Goal: Task Accomplishment & Management: Complete application form

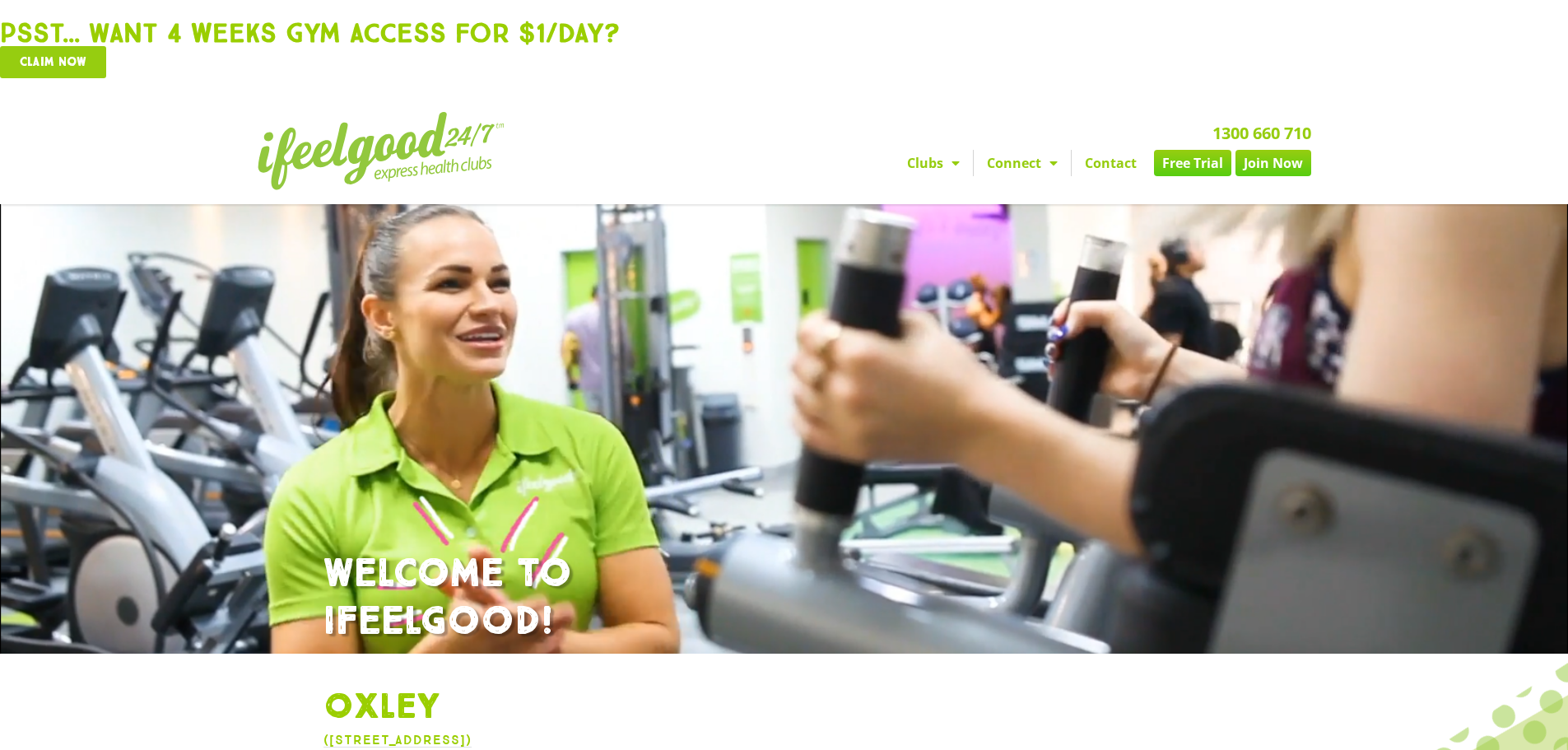
click at [1289, 169] on link "Join Now" at bounding box center [1273, 162] width 76 height 26
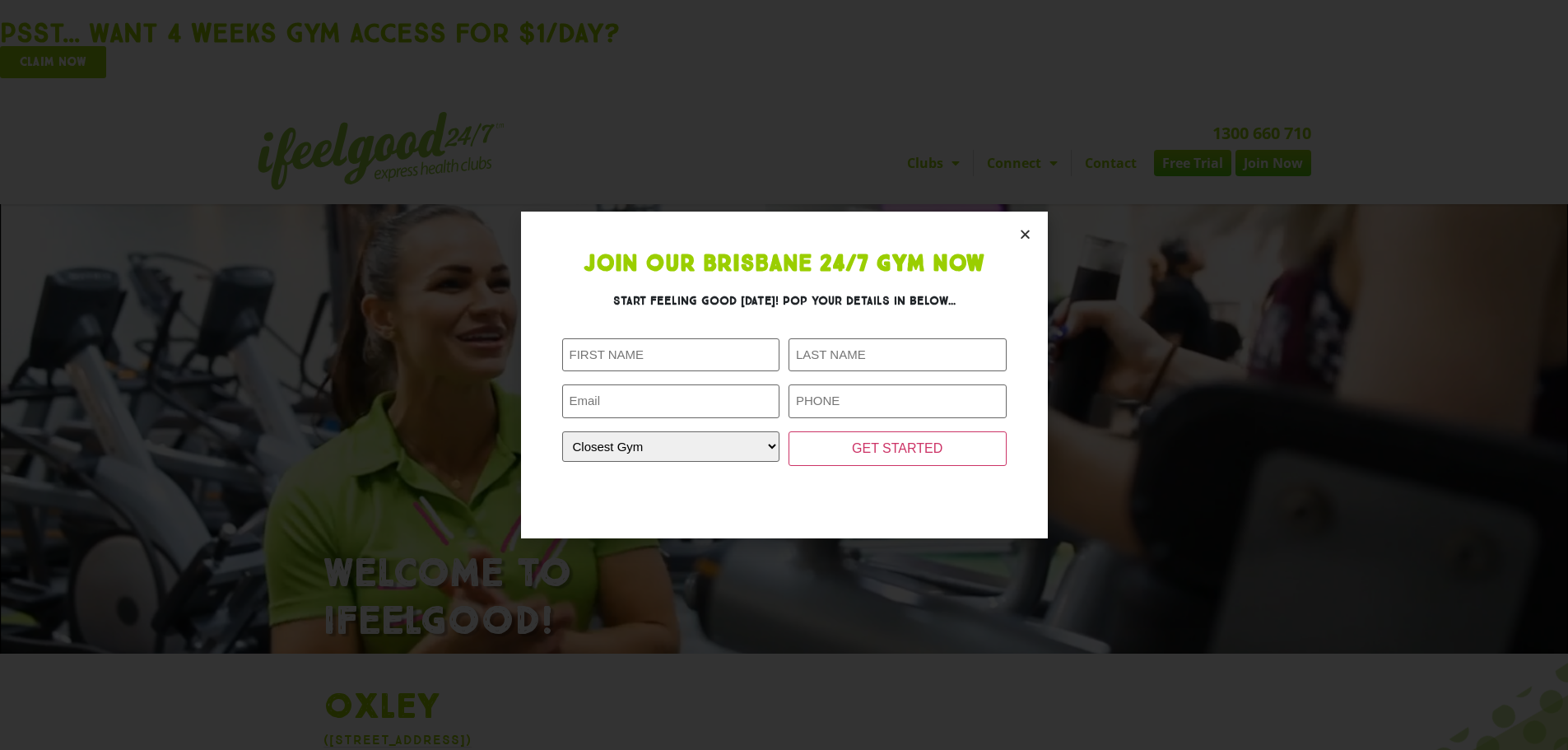
click at [1029, 237] on icon "Close" at bounding box center [1025, 234] width 13 height 13
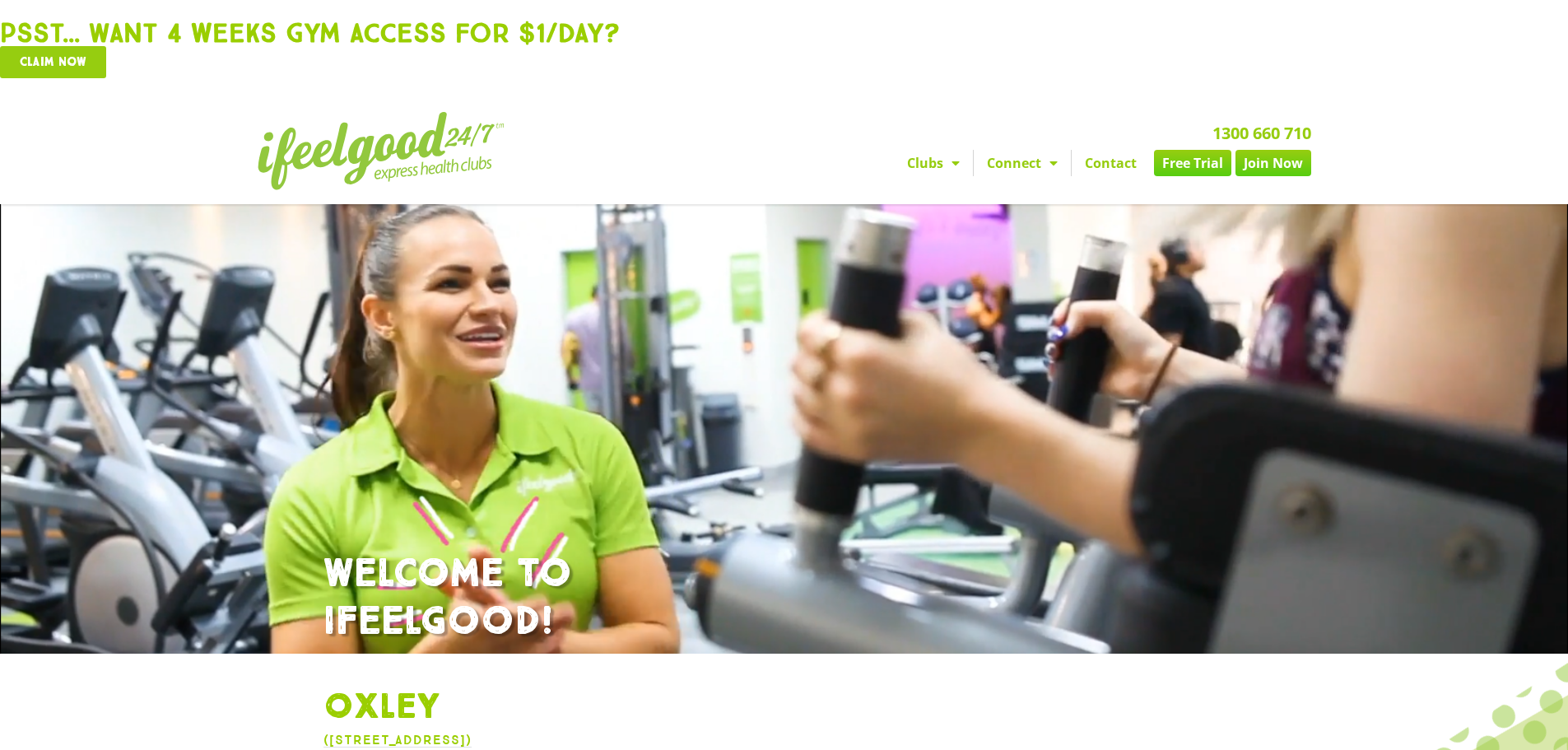
click at [1212, 169] on link "Free Trial" at bounding box center [1193, 162] width 77 height 26
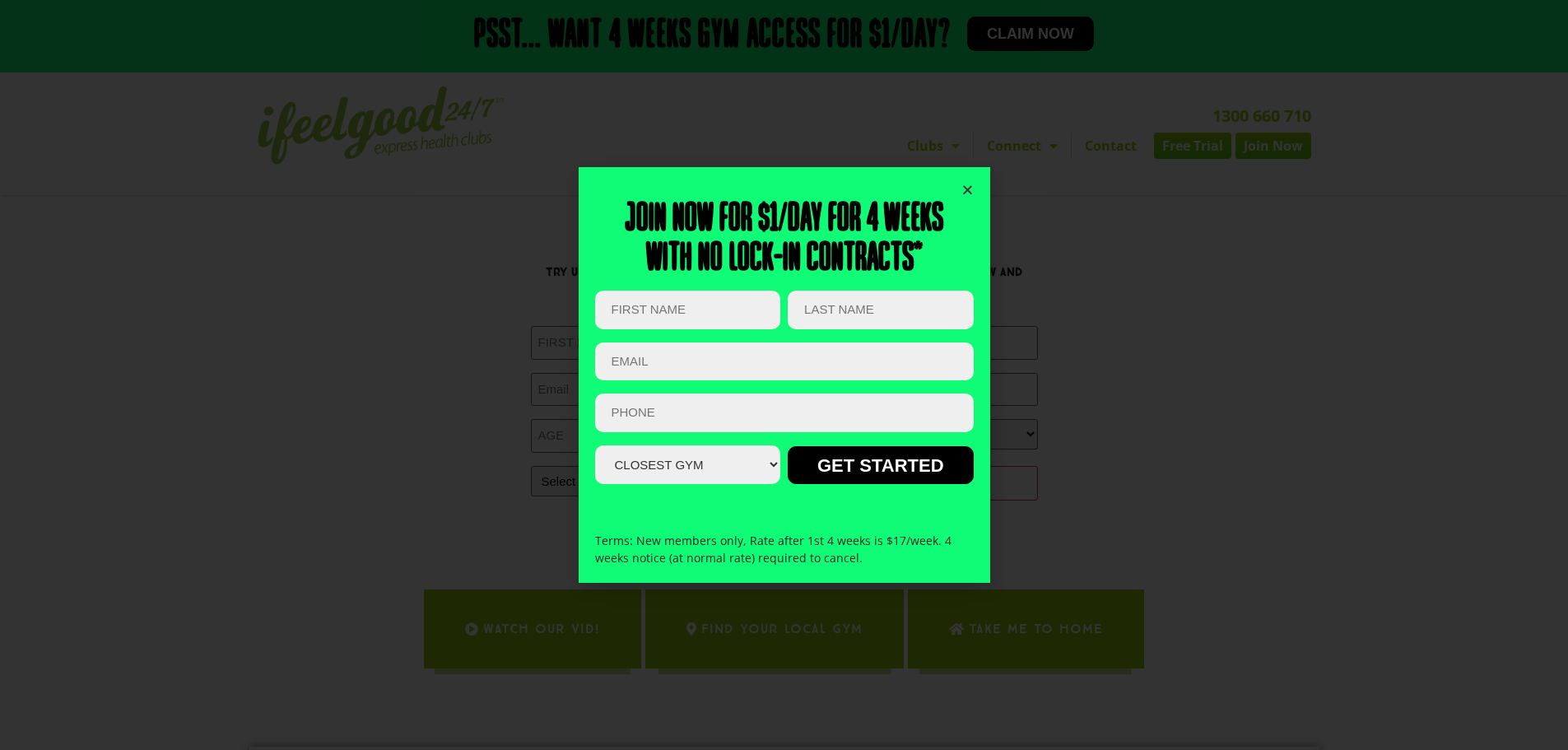
click at [966, 188] on icon "Close" at bounding box center [968, 190] width 13 height 13
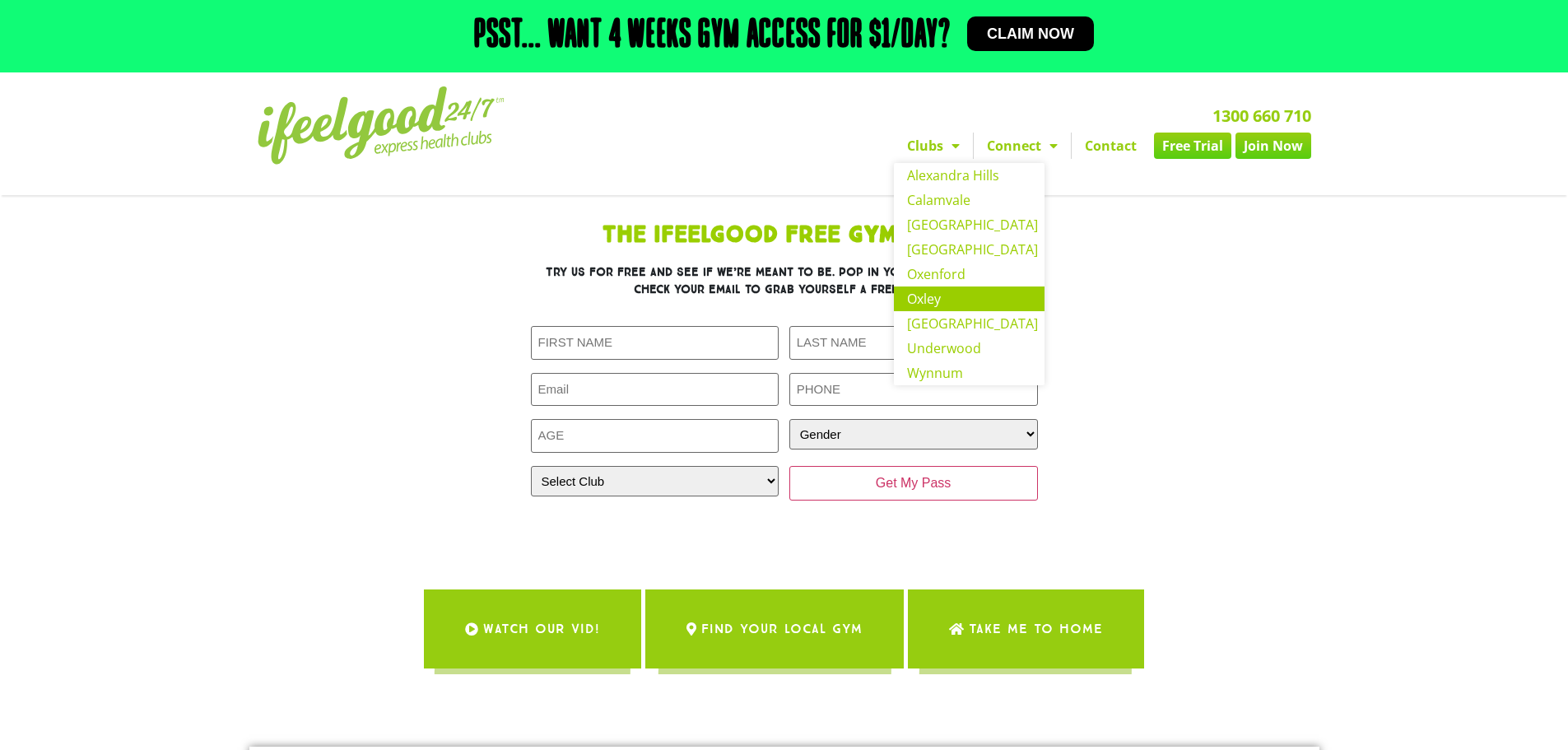
click at [964, 295] on link "Oxley" at bounding box center [969, 299] width 151 height 25
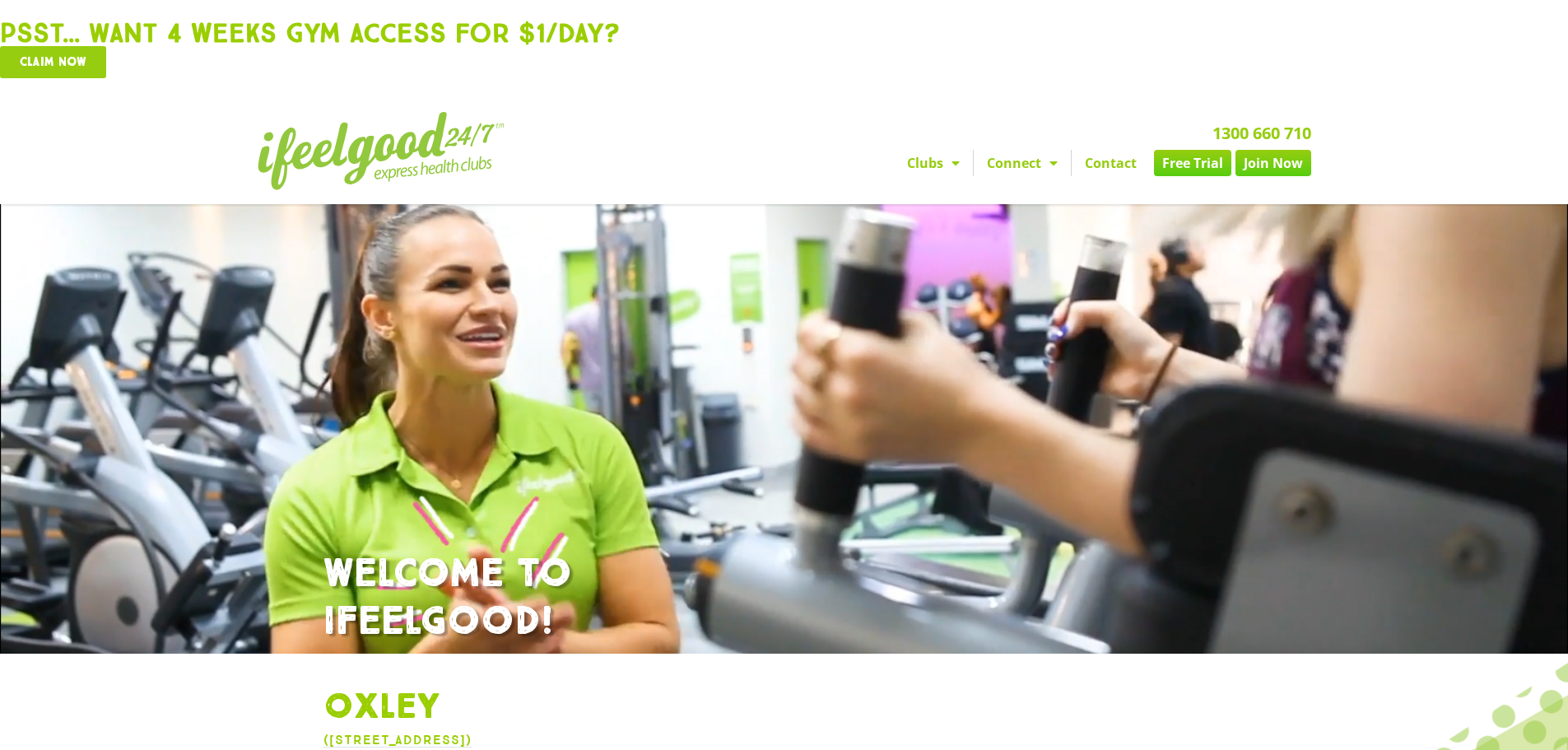
click at [63, 62] on span "Claim now" at bounding box center [53, 62] width 66 height 13
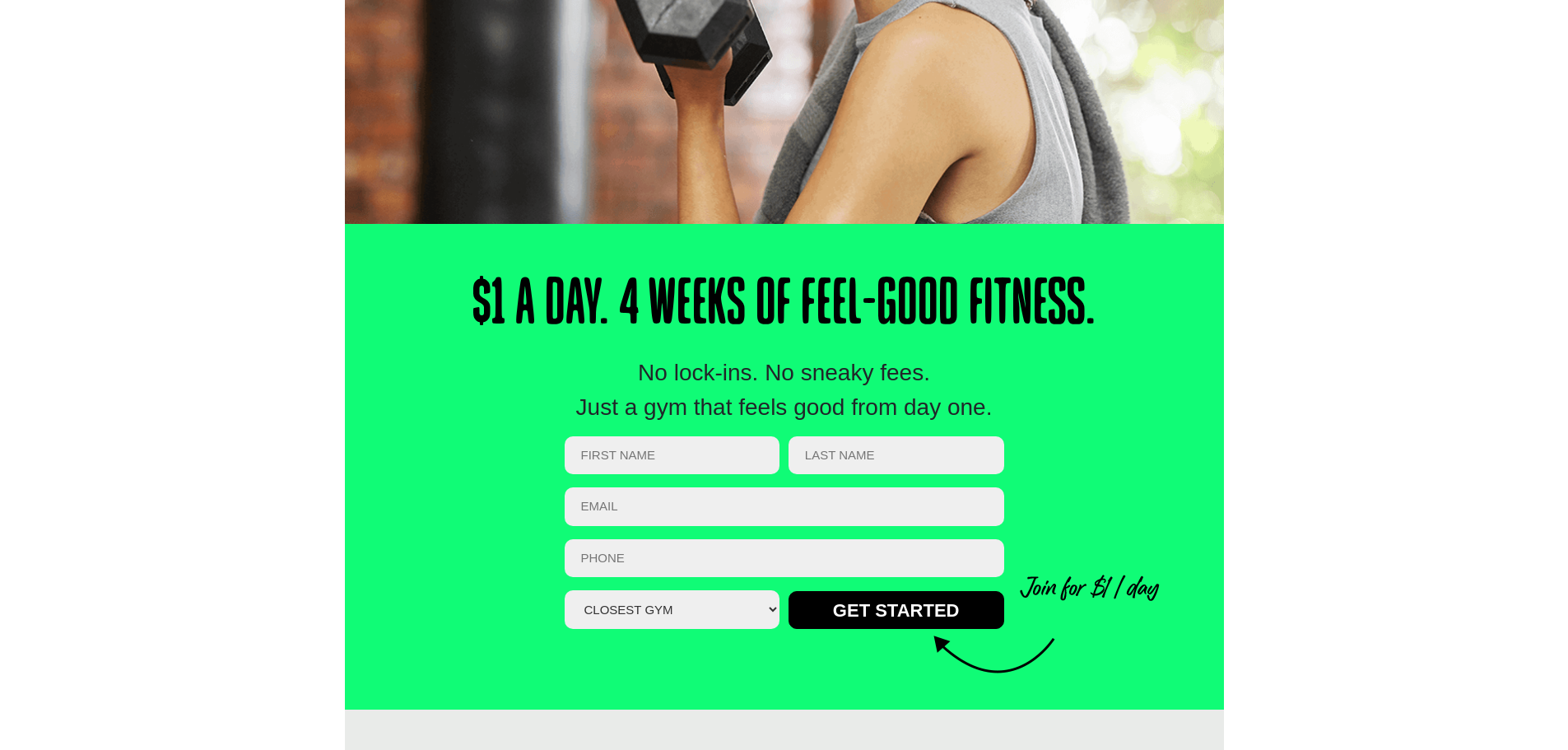
scroll to position [411, 0]
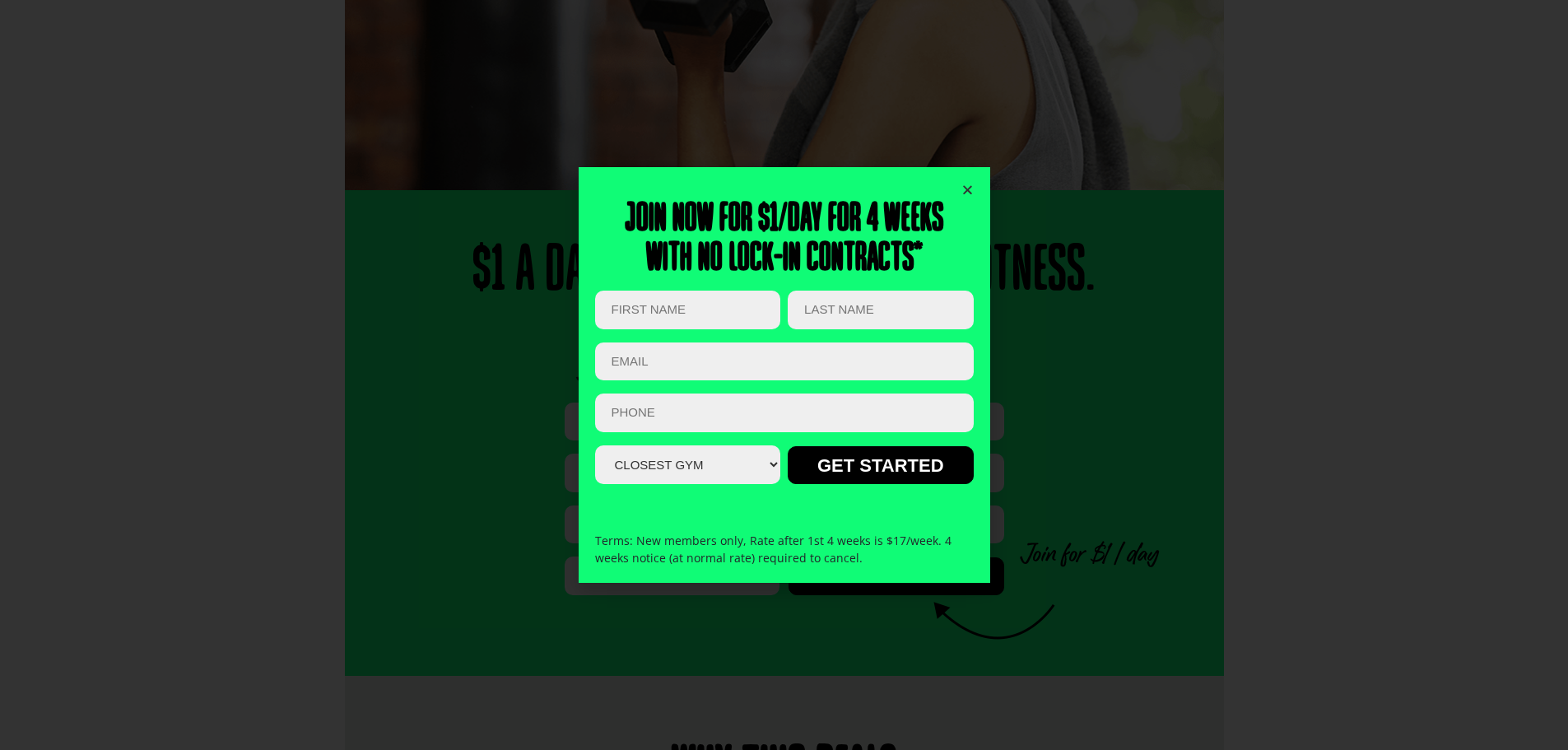
click at [973, 189] on icon "Close" at bounding box center [968, 190] width 13 height 13
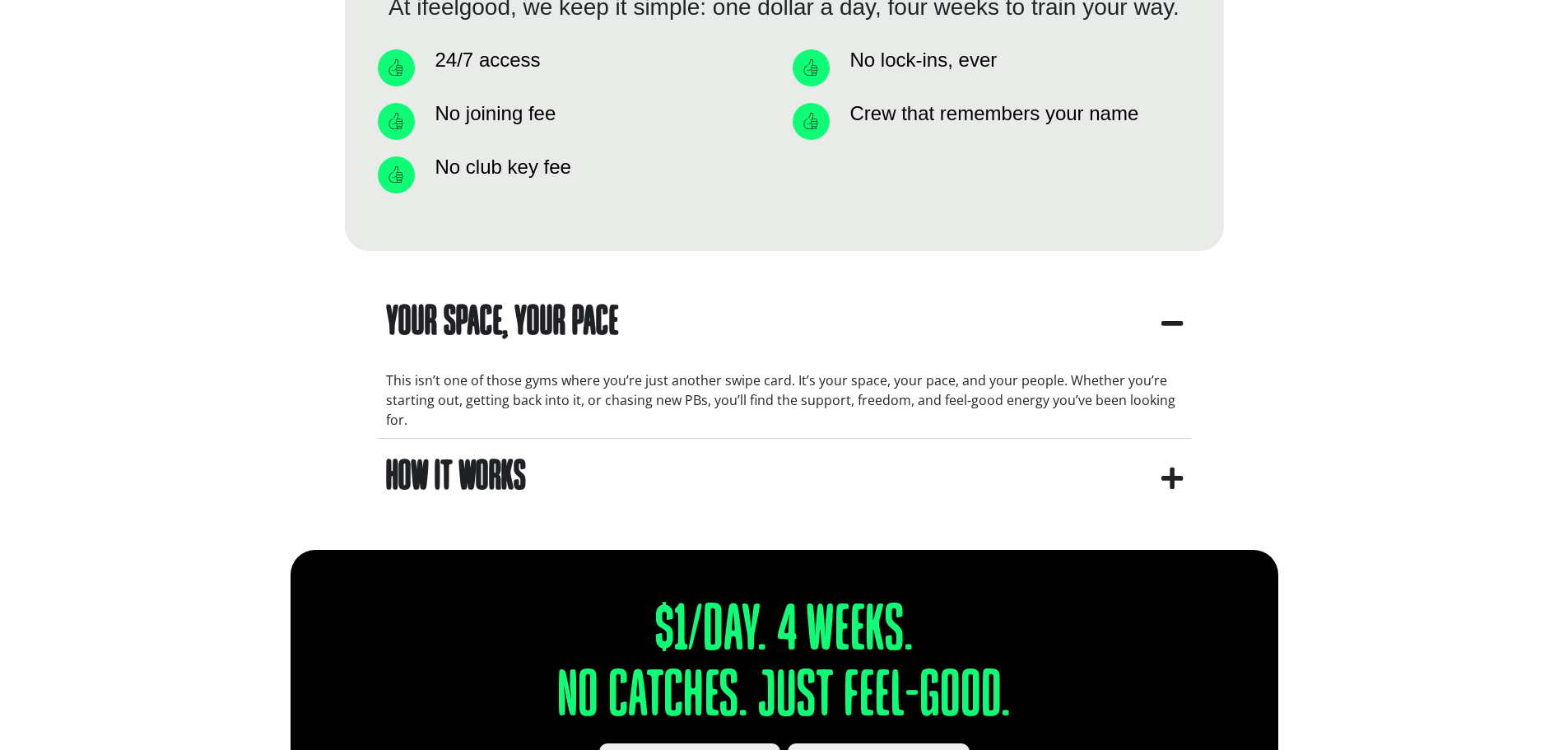
scroll to position [1317, 0]
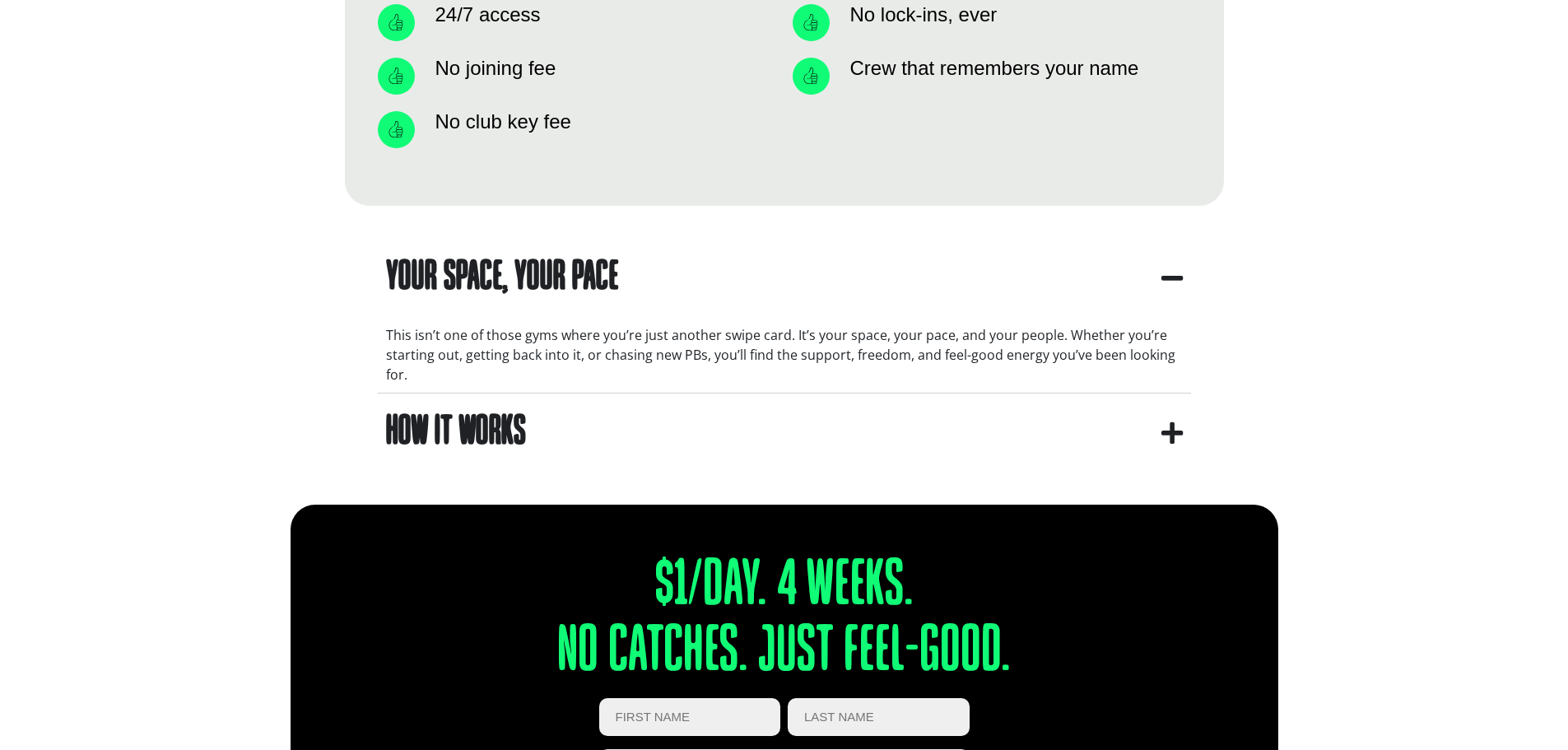
click at [1173, 427] on icon "apbct__label_id__gravity_form" at bounding box center [1172, 433] width 22 height 25
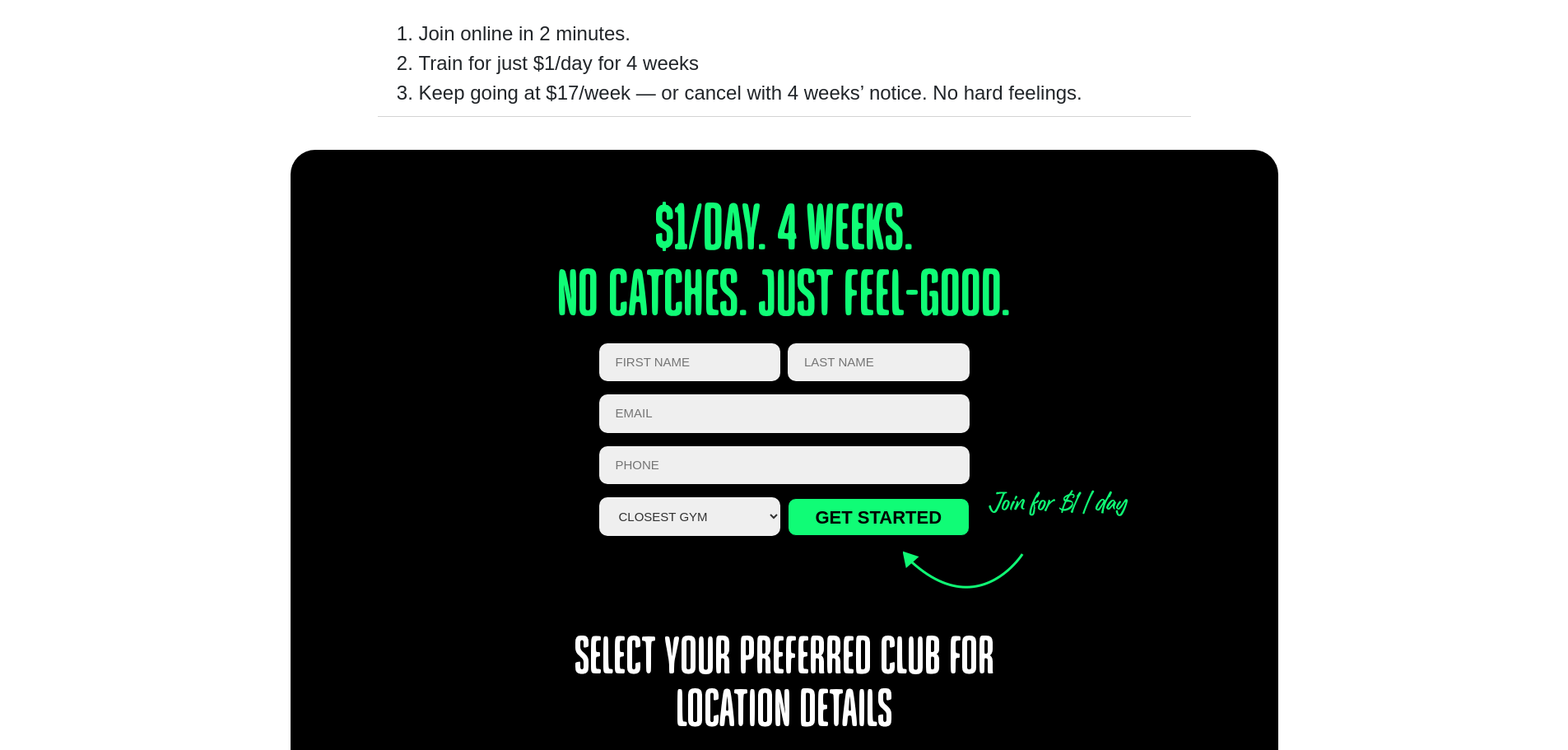
scroll to position [1728, 0]
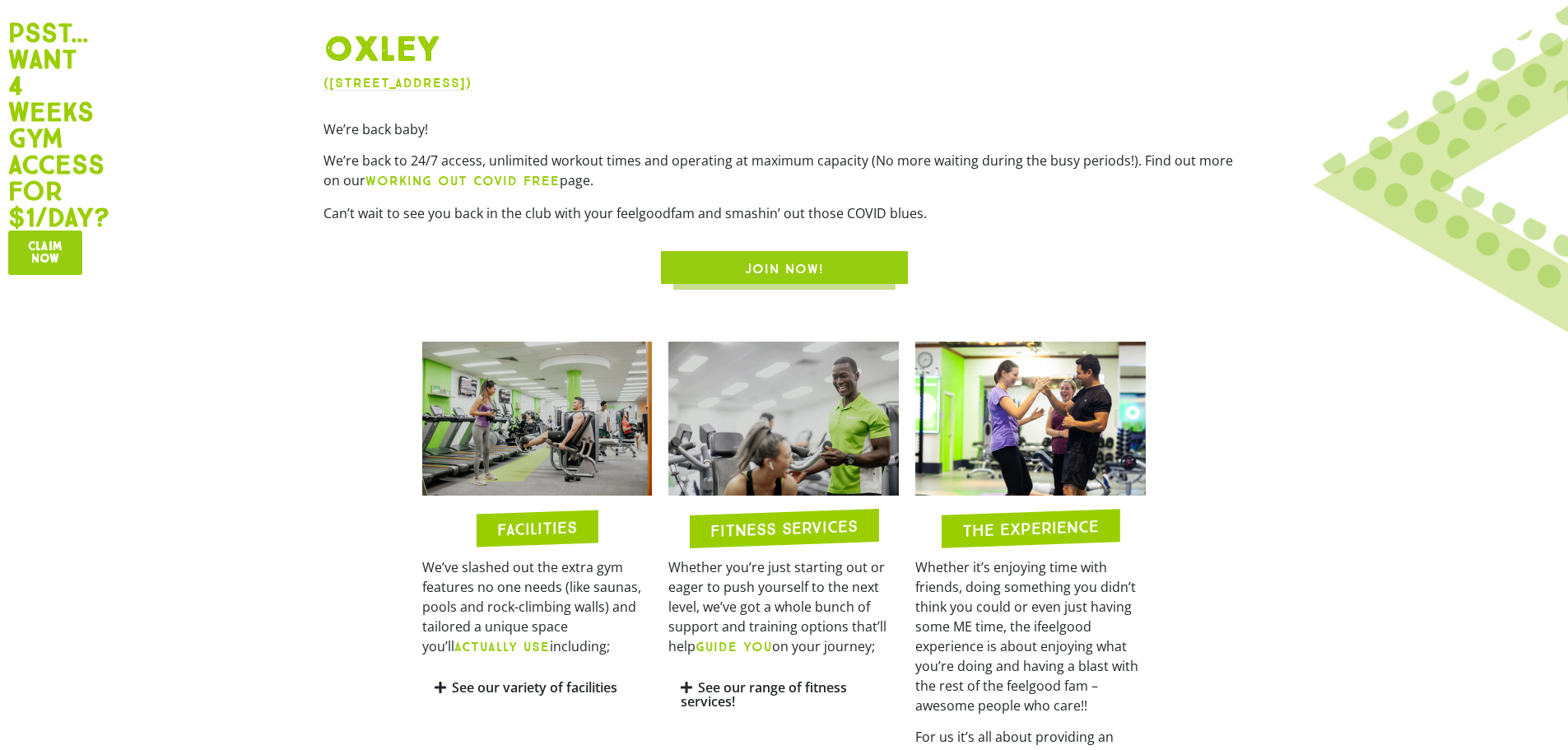
scroll to position [659, 0]
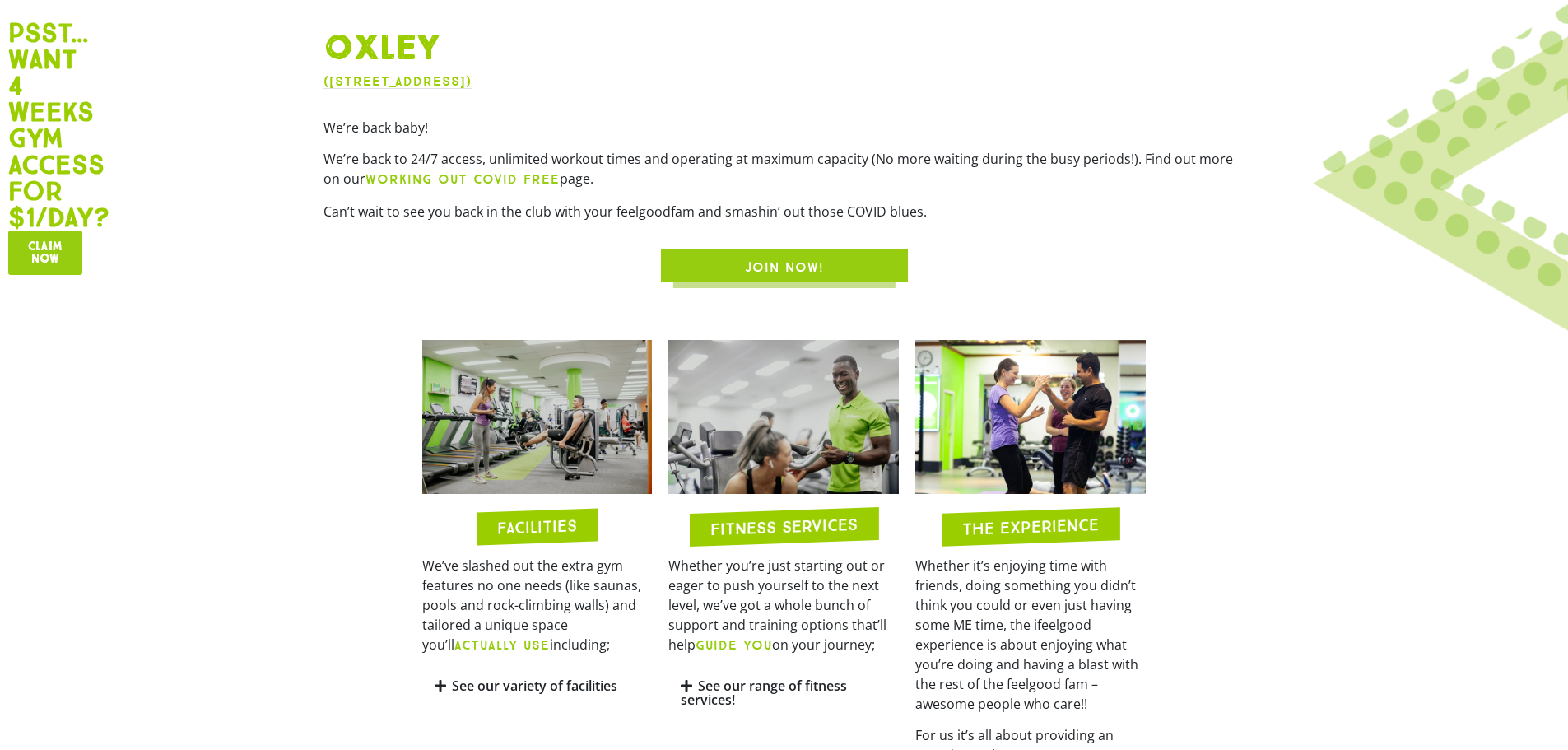
click at [807, 266] on span "JOIN NOW!" at bounding box center [784, 268] width 79 height 20
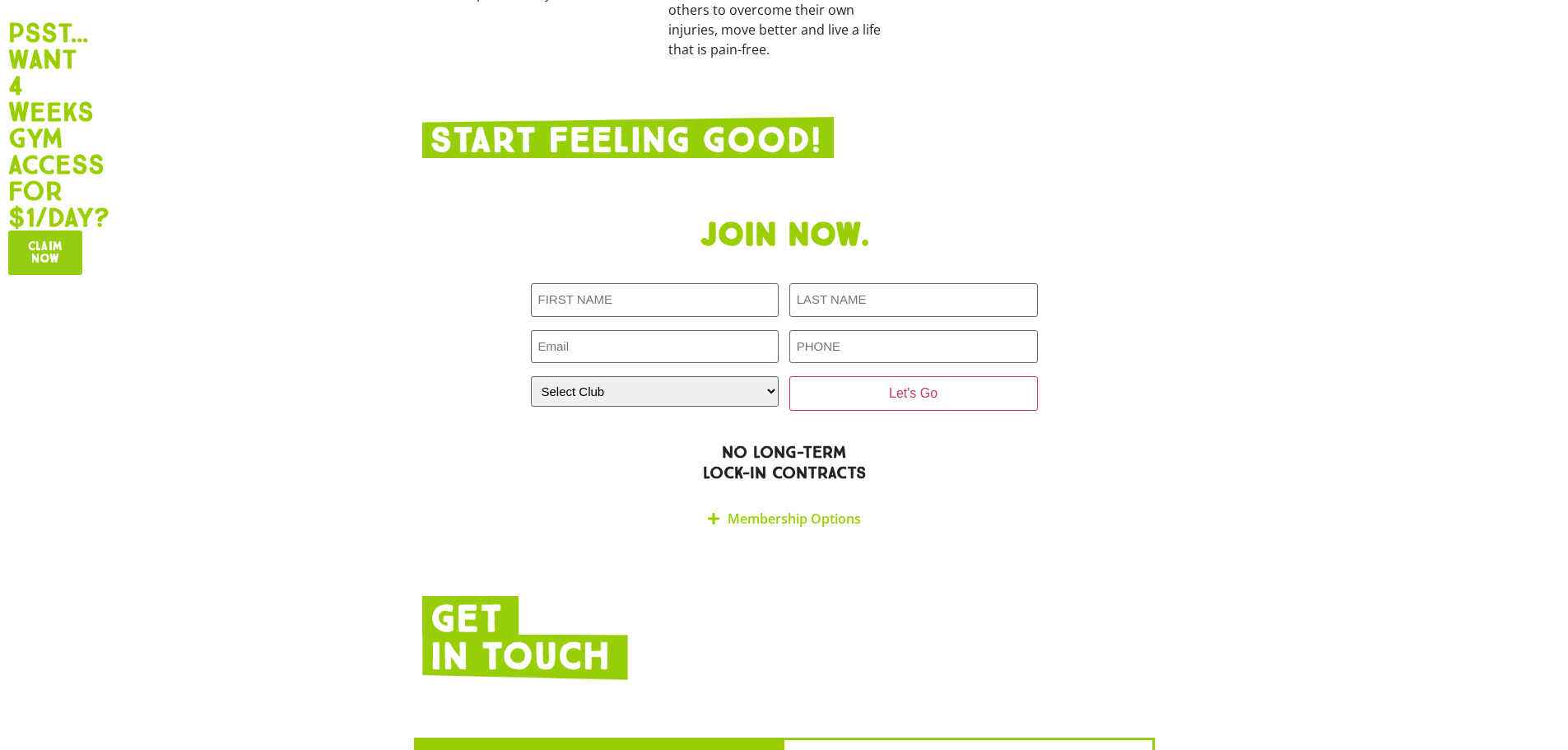
scroll to position [2743, 0]
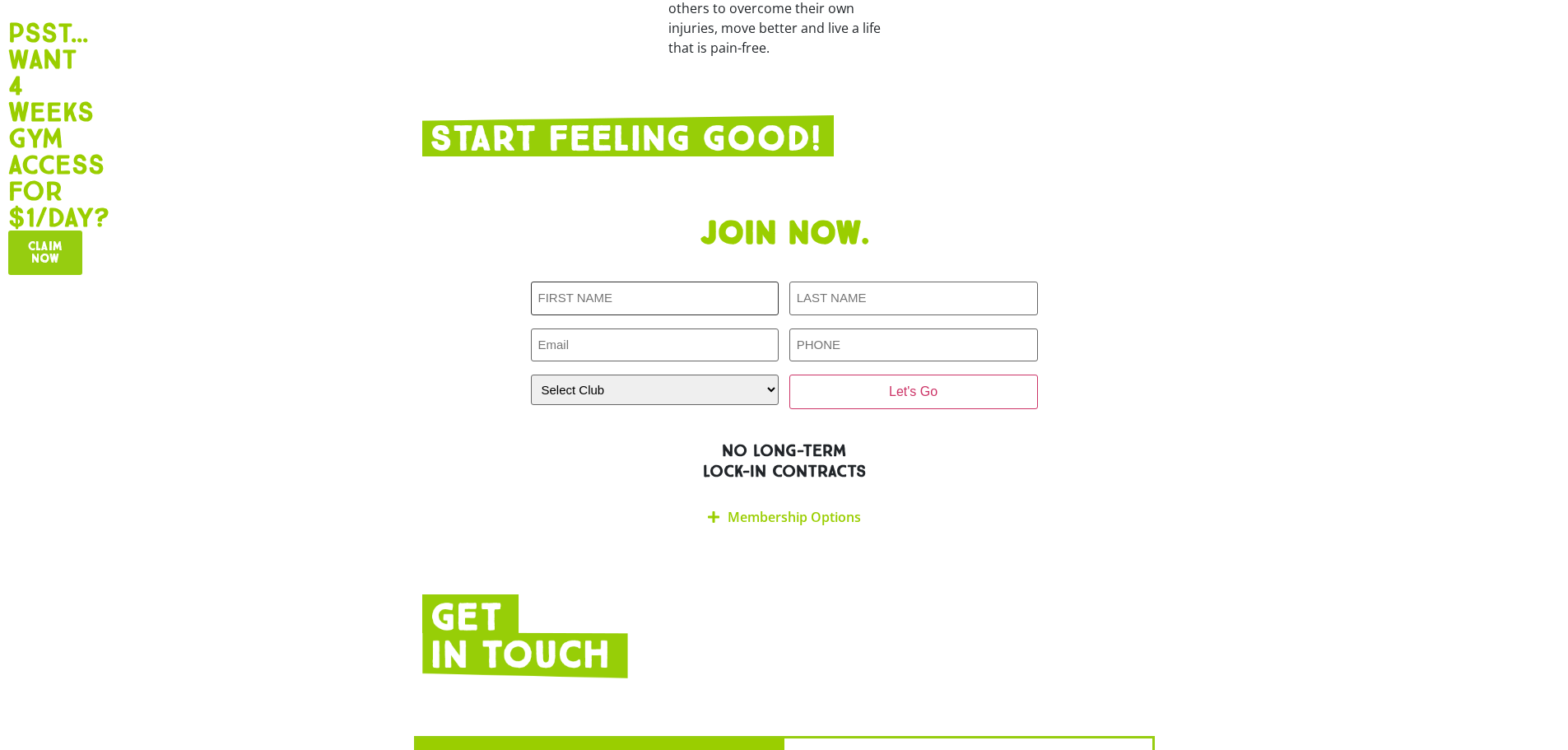
click at [659, 281] on input "First NAME (Required)" at bounding box center [655, 298] width 248 height 34
type input "liam"
type input "randle"
type input "lrand47@gmail.com"
type input "0414350625"
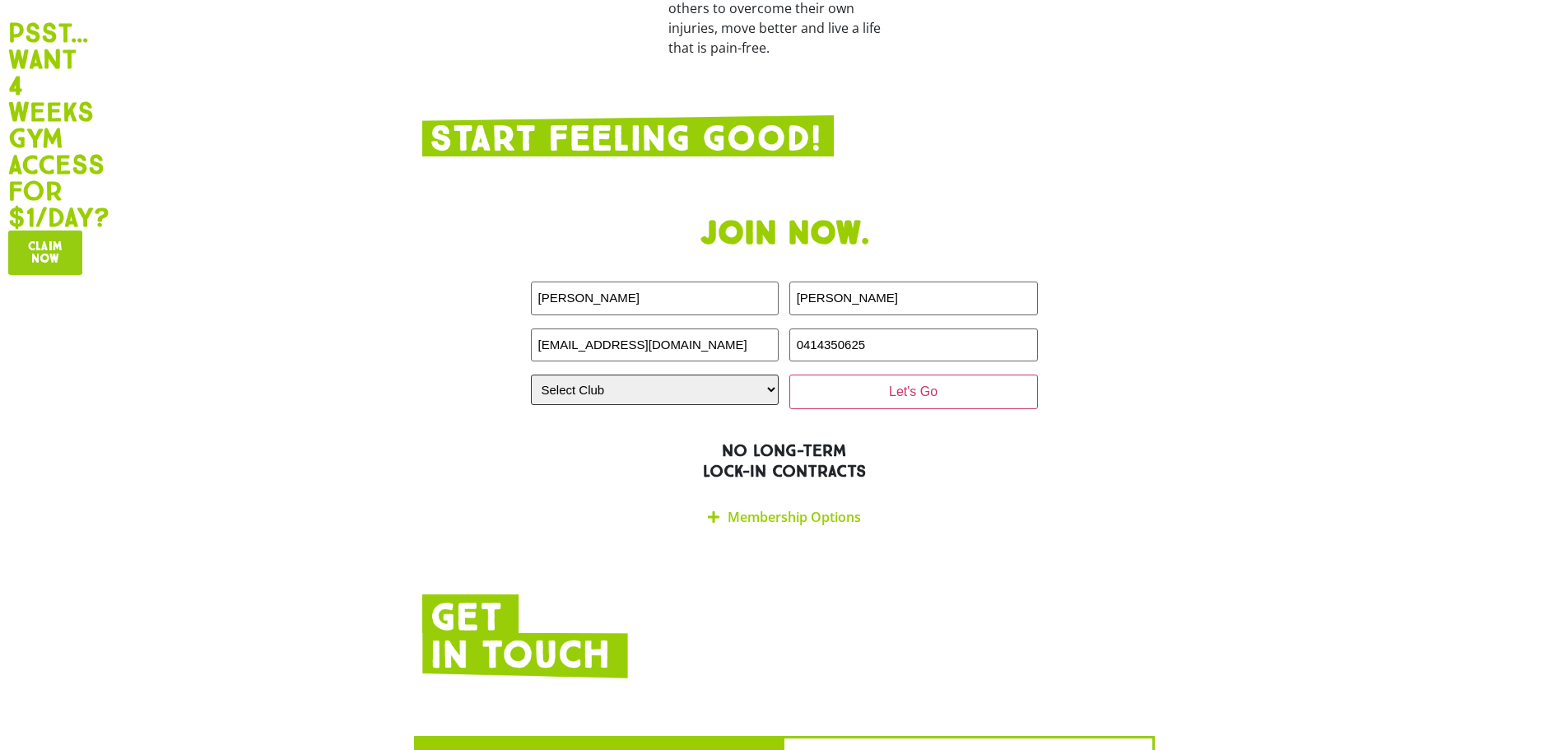
click at [682, 375] on select "Select Club Alexandra Hills Calamvale Coopers Plains Middle Park Oxenford Oxley…" at bounding box center [655, 390] width 248 height 30
select select "Oxley"
click at [531, 375] on select "Select Club Alexandra Hills Calamvale Coopers Plains Middle Park Oxenford Oxley…" at bounding box center [655, 390] width 248 height 30
click at [812, 508] on link "Membership Options" at bounding box center [794, 517] width 134 height 18
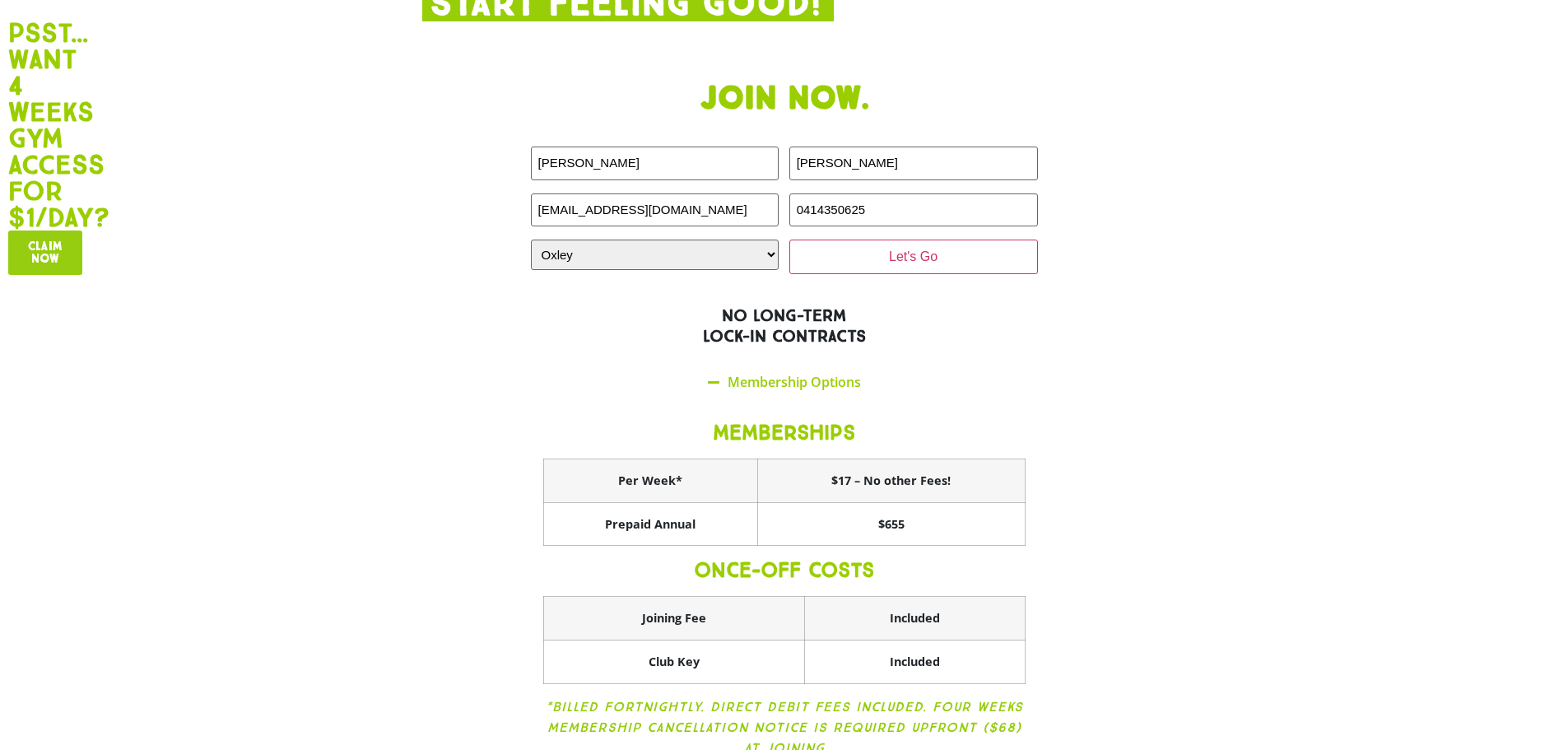
scroll to position [2908, 0]
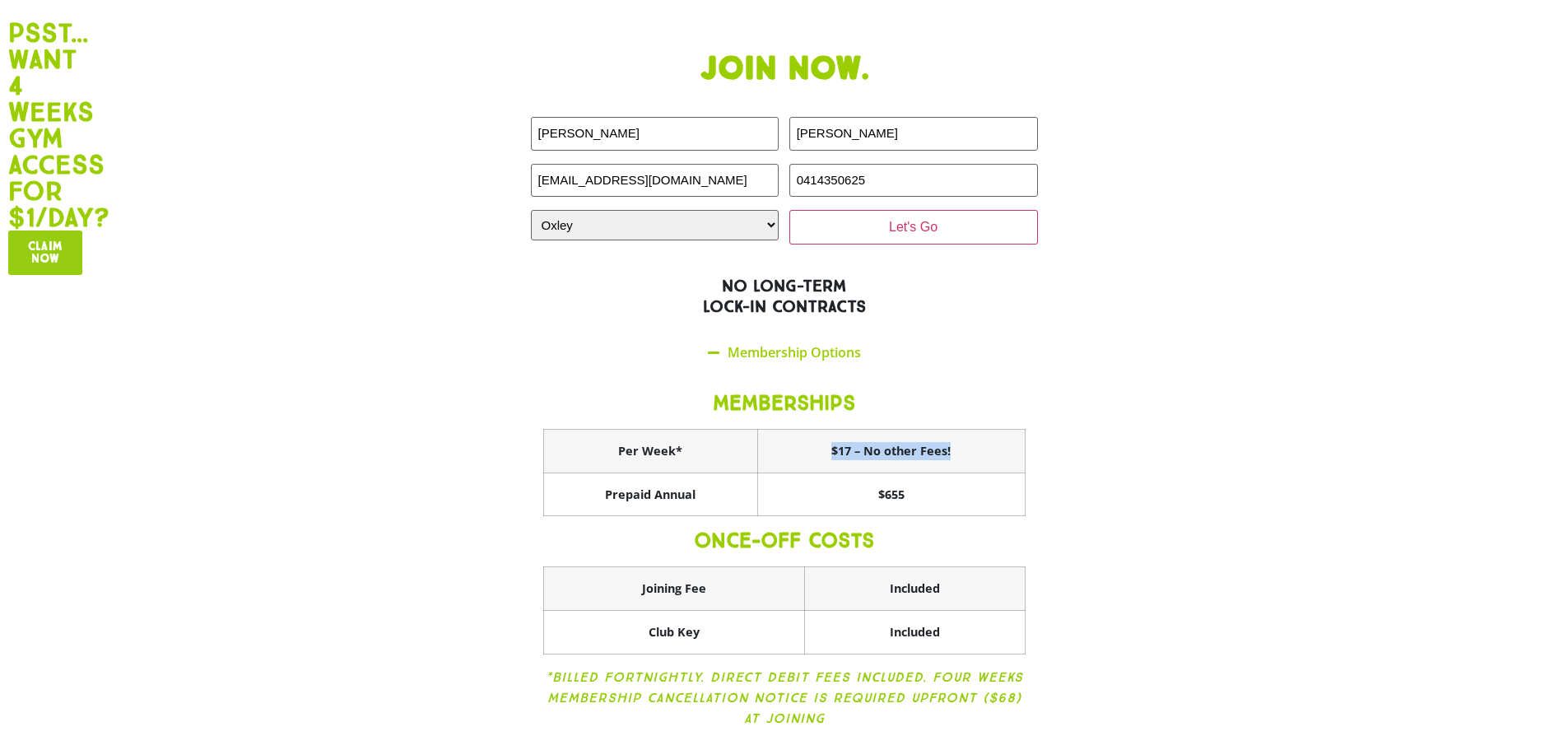
drag, startPoint x: 960, startPoint y: 388, endPoint x: 1150, endPoint y: 372, distance: 190.7
click at [836, 430] on th "$17 – No other Fees!" at bounding box center [891, 452] width 268 height 44
click at [1206, 372] on section "Join now. First NAME (Required) liam LAST NAME (Required) randle Email (Require…" at bounding box center [784, 401] width 1568 height 720
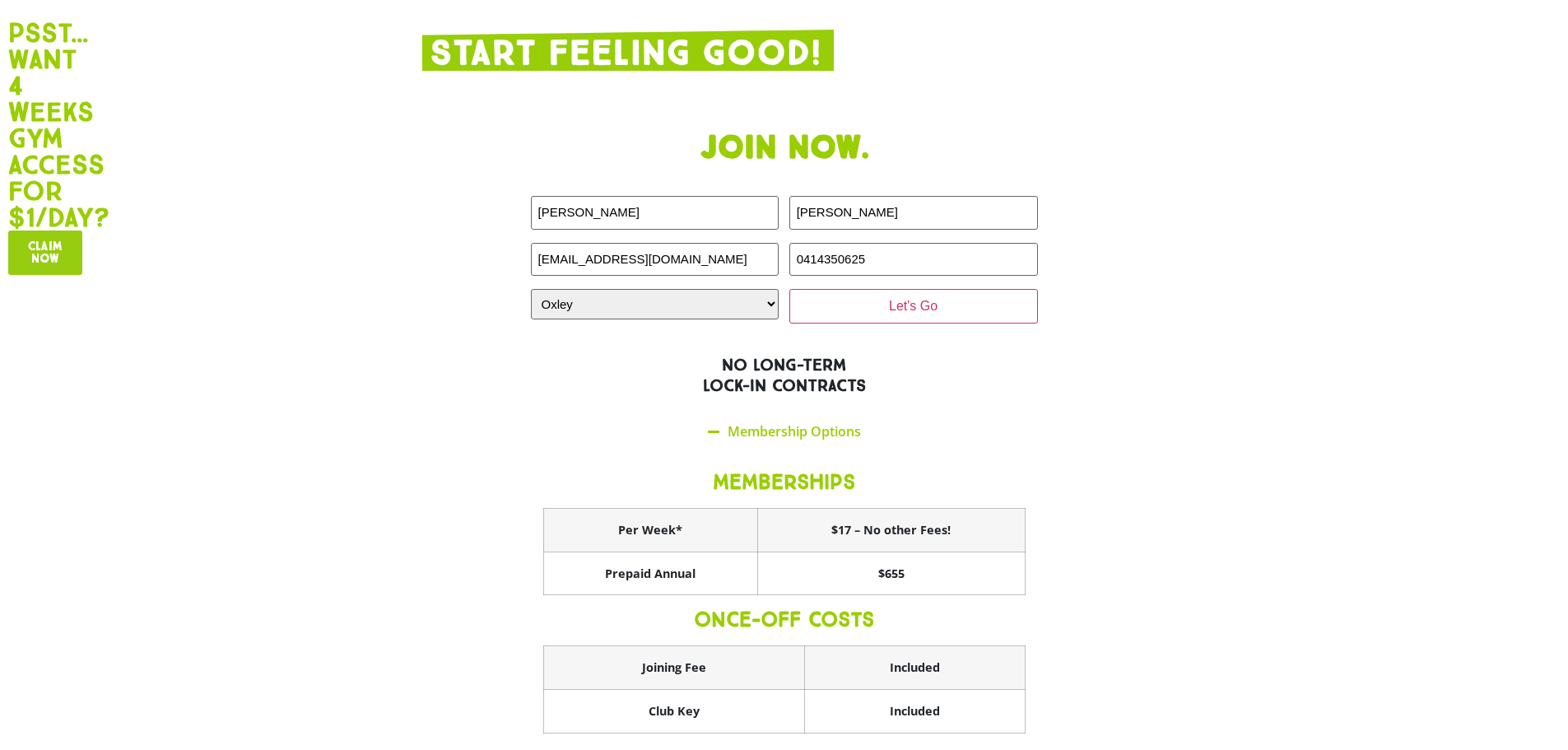
scroll to position [2825, 0]
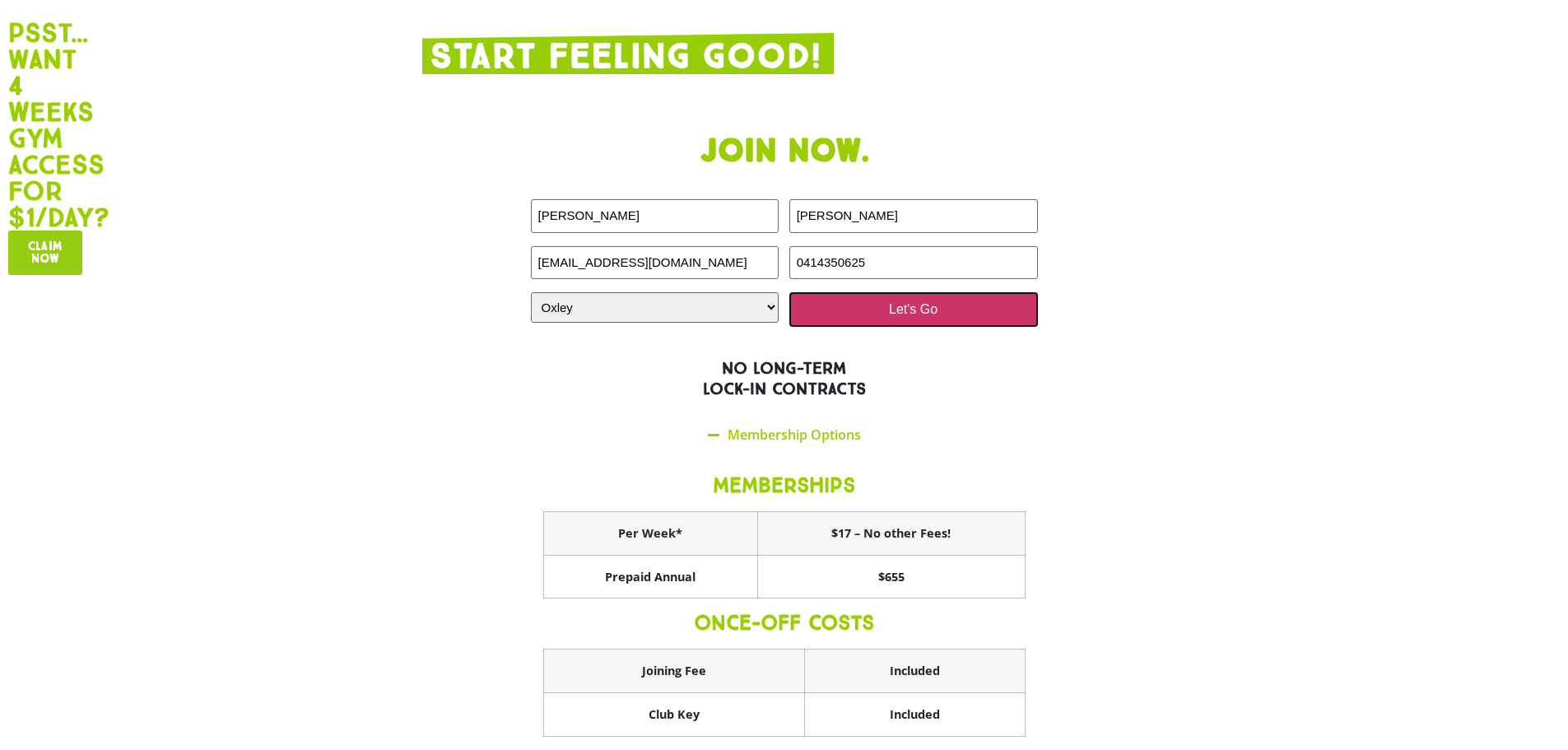
click at [963, 292] on input "Let's Go" at bounding box center [913, 309] width 248 height 35
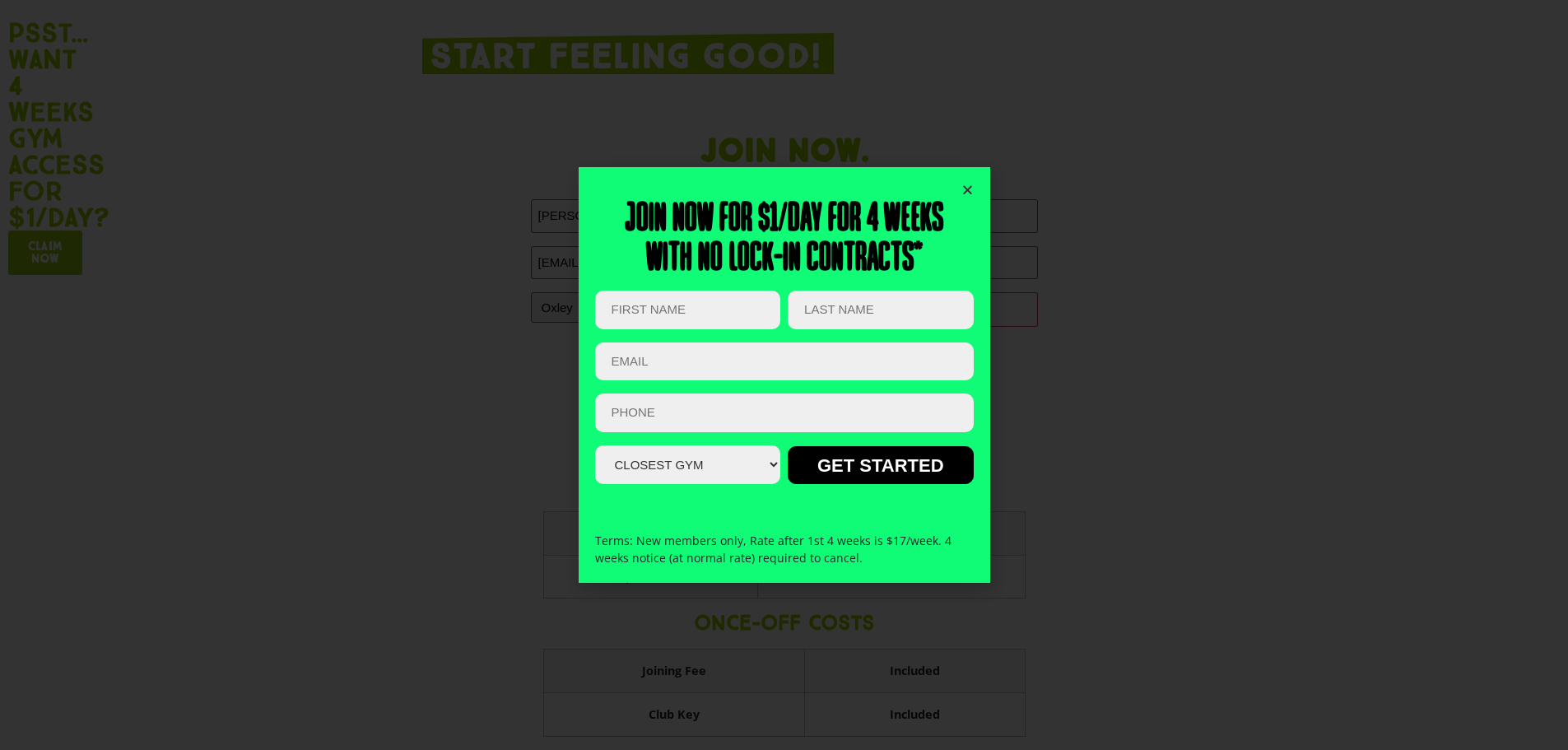
click at [970, 190] on icon "Close" at bounding box center [968, 190] width 13 height 13
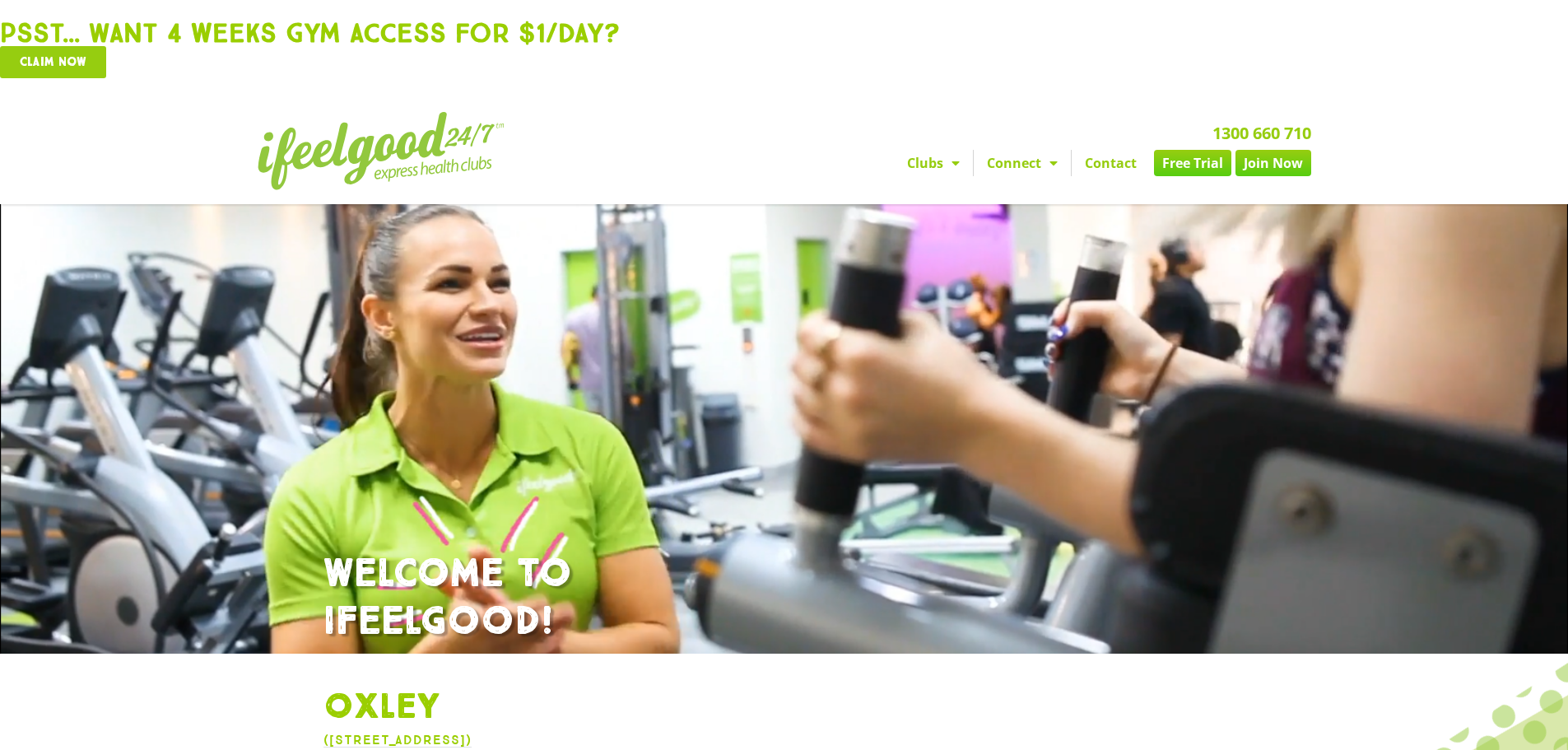
click at [1176, 159] on link "Free Trial" at bounding box center [1193, 162] width 77 height 26
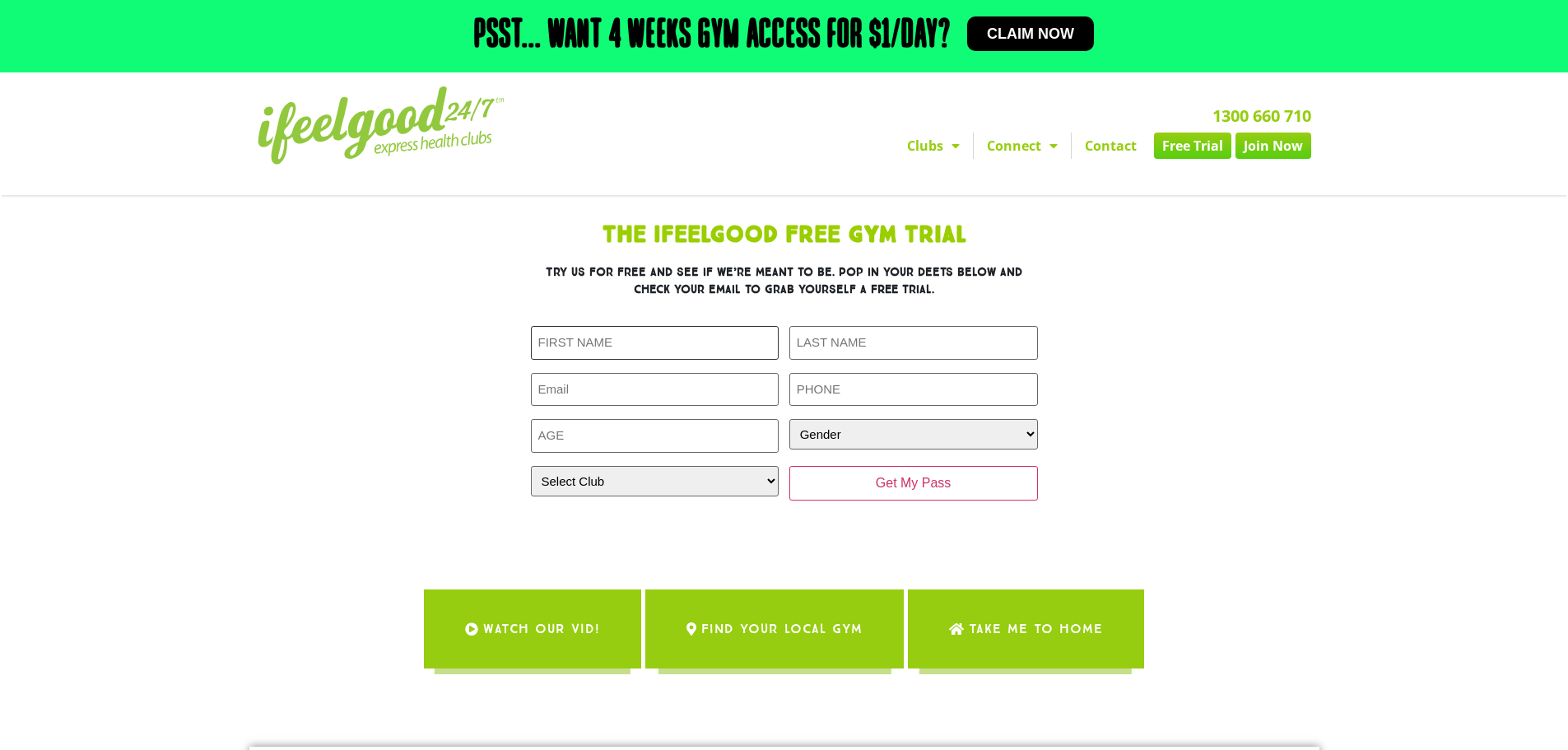
click at [579, 333] on input "First Name (Required)" at bounding box center [655, 343] width 248 height 34
type input "[PERSON_NAME]"
type input "[EMAIL_ADDRESS][DOMAIN_NAME]"
type input "0414350625"
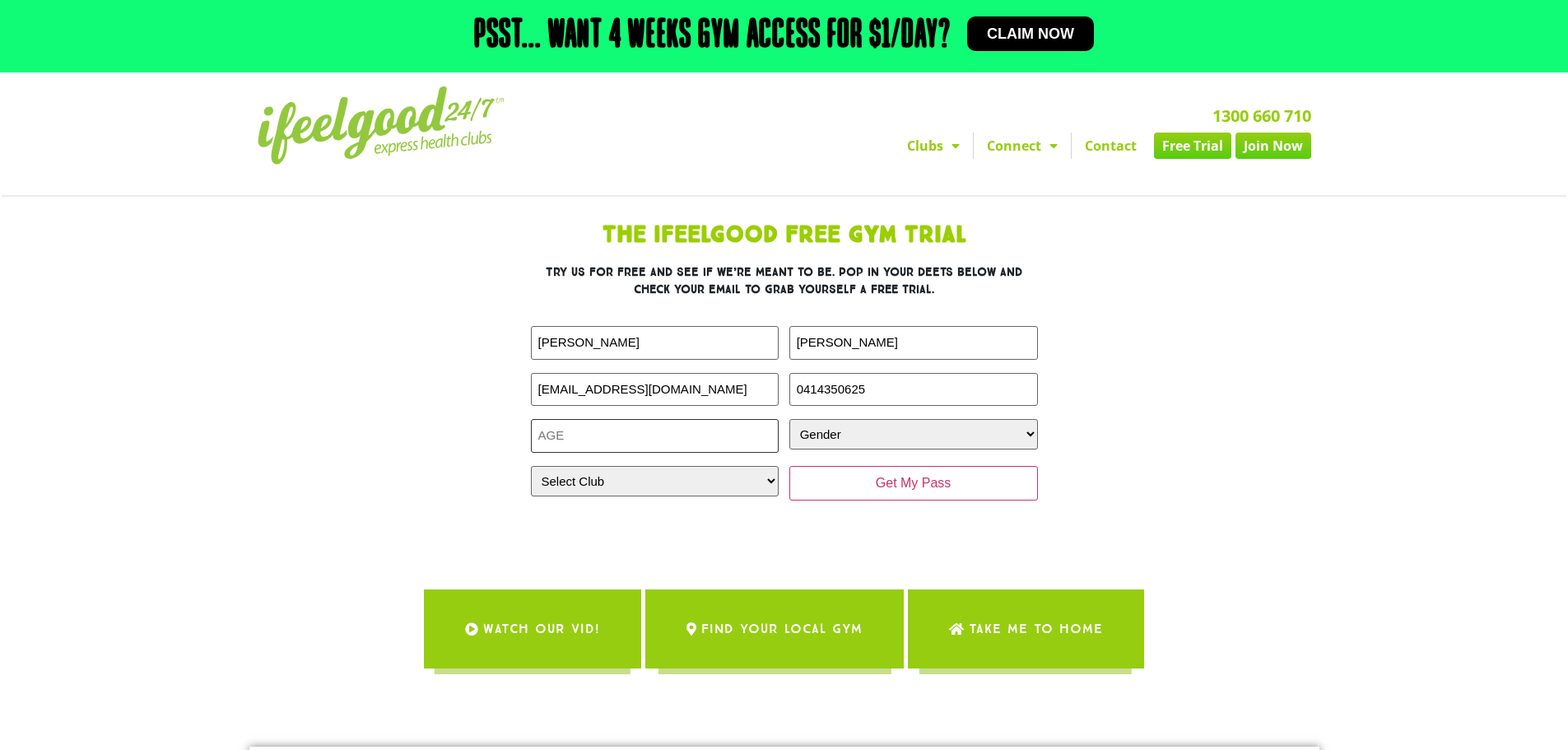
click at [630, 435] on input "Age (Required)" at bounding box center [655, 436] width 248 height 34
type input "1"
type input "27"
click at [853, 442] on select "Gender Male Female" at bounding box center [913, 435] width 248 height 30
click at [789, 419] on select "Gender Male Female" at bounding box center [913, 435] width 248 height 30
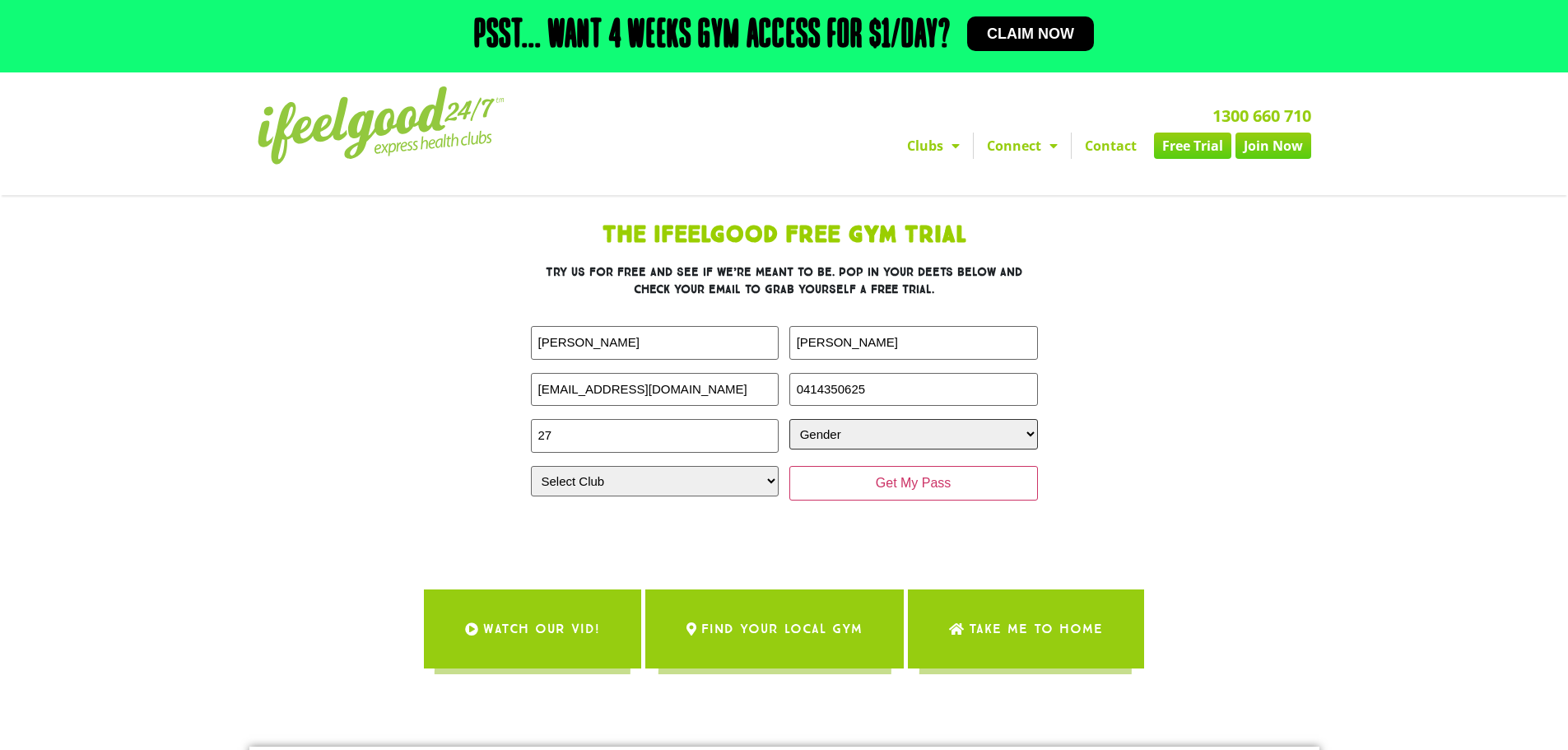
click at [849, 433] on select "Gender Male Female" at bounding box center [913, 435] width 248 height 30
select select "Male"
click at [789, 419] on select "Gender Male Female" at bounding box center [913, 435] width 248 height 30
click at [643, 472] on select "Select Club Alexandra Hills Calamvale Coopers Plains Middle Park Oxenford Oxley…" at bounding box center [655, 481] width 248 height 30
select select "Oxley"
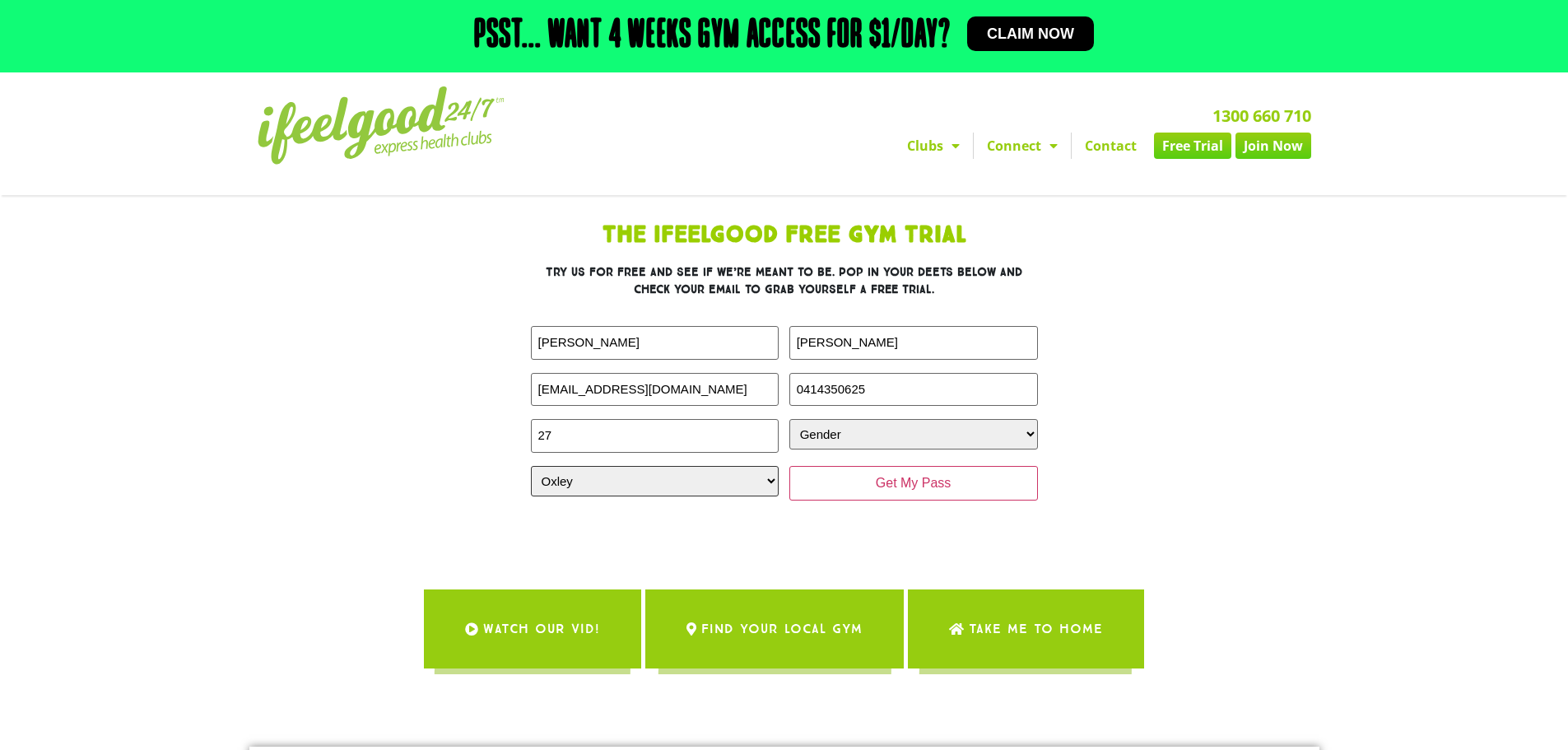
click at [531, 466] on select "Select Club Alexandra Hills Calamvale Coopers Plains Middle Park Oxenford Oxley…" at bounding box center [655, 481] width 248 height 30
click at [978, 487] on input "Get My Pass" at bounding box center [913, 483] width 248 height 35
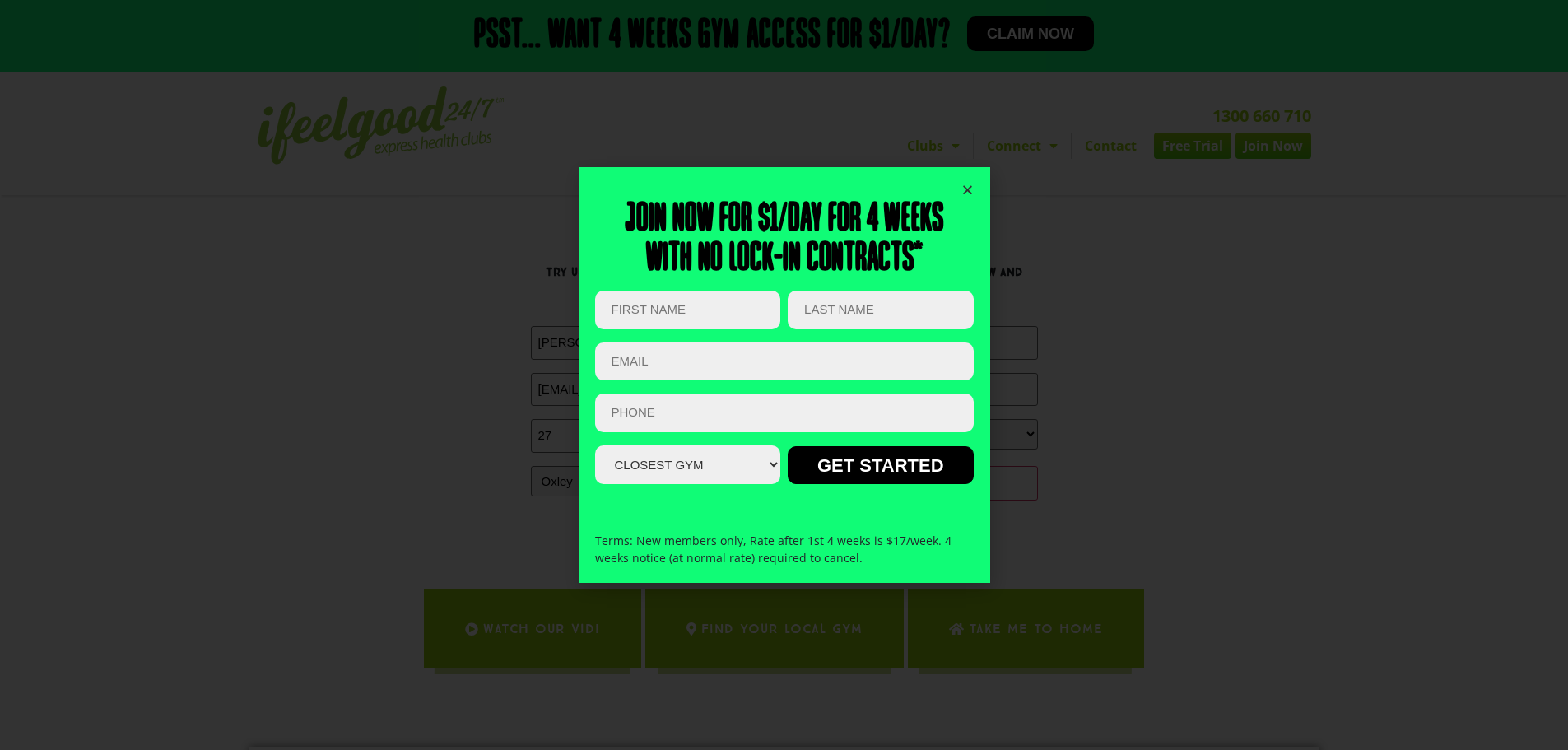
click at [702, 316] on input "First Name (Required)" at bounding box center [687, 309] width 185 height 39
type input "[PERSON_NAME]"
type input "randle"
type input "lrand47@gmail.com"
type input "0414350625"
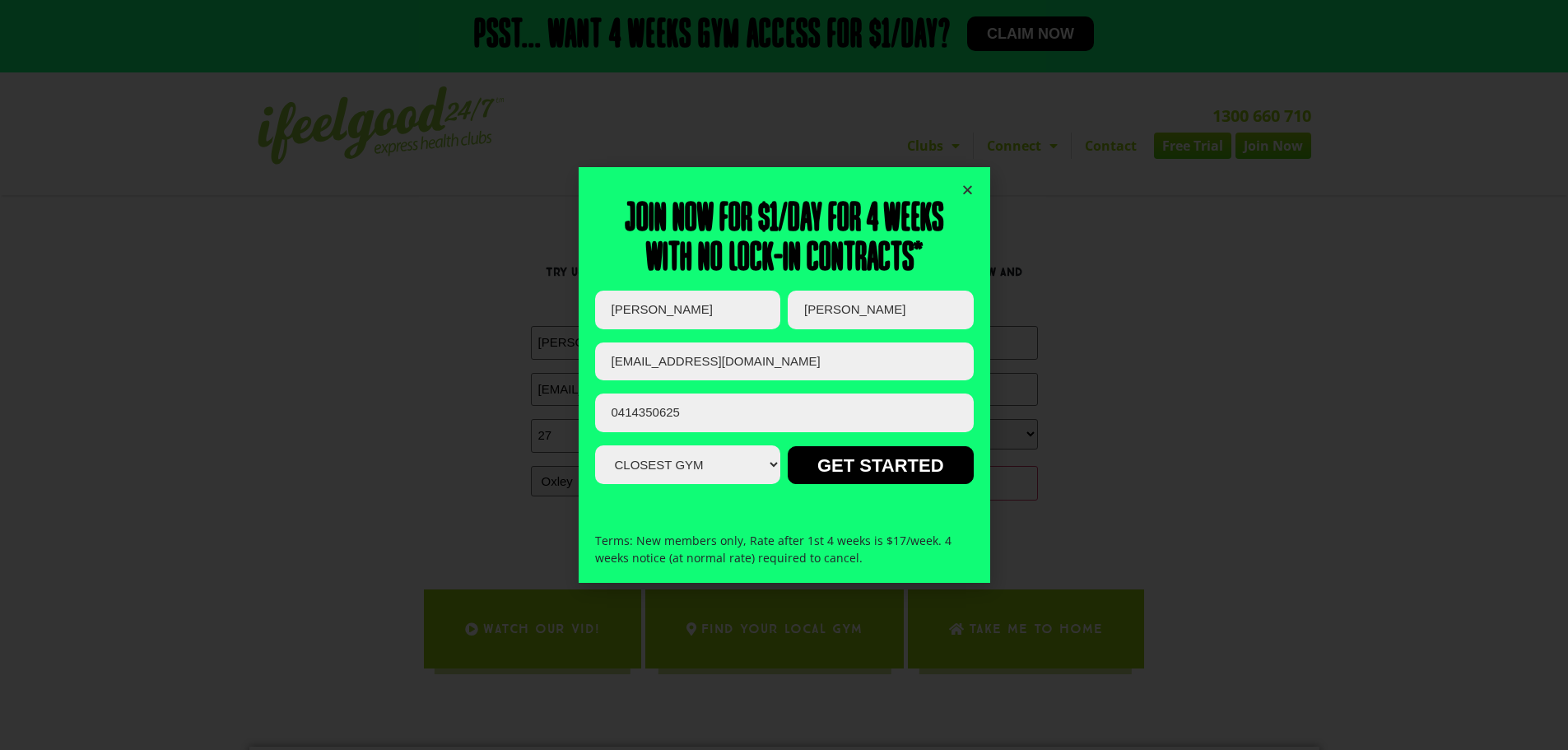
click at [709, 465] on select "Closest Gym Alexandra Hills Calamvale Coopers Plains Middle Park Oxley Park Rid…" at bounding box center [687, 464] width 185 height 39
select select "Oxley"
click at [595, 445] on select "Closest Gym Alexandra Hills Calamvale Coopers Plains Middle Park Oxley Park Rid…" at bounding box center [687, 464] width 185 height 39
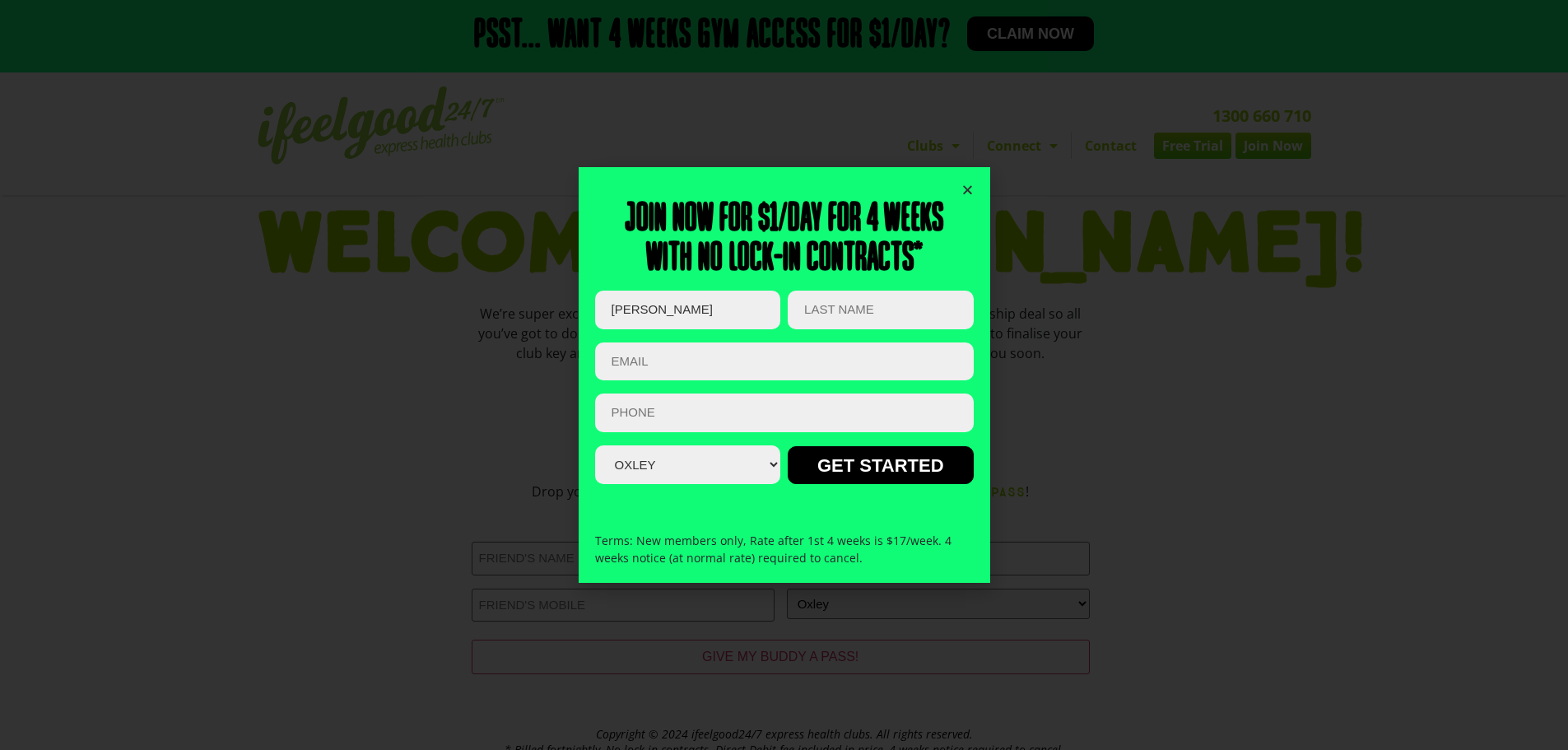
click at [967, 186] on icon "Close" at bounding box center [968, 190] width 13 height 13
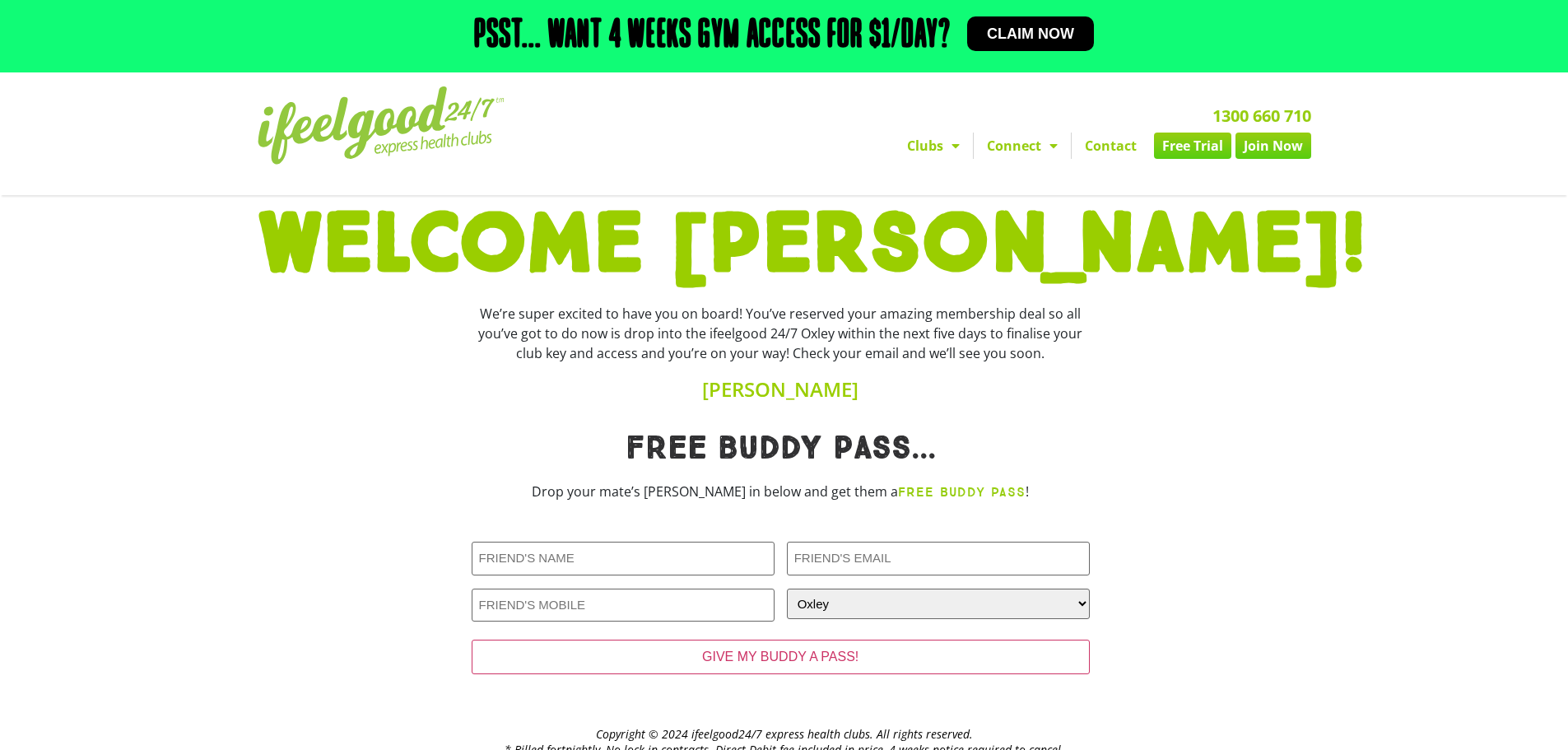
scroll to position [56, 0]
